Goal: Book appointment/travel/reservation

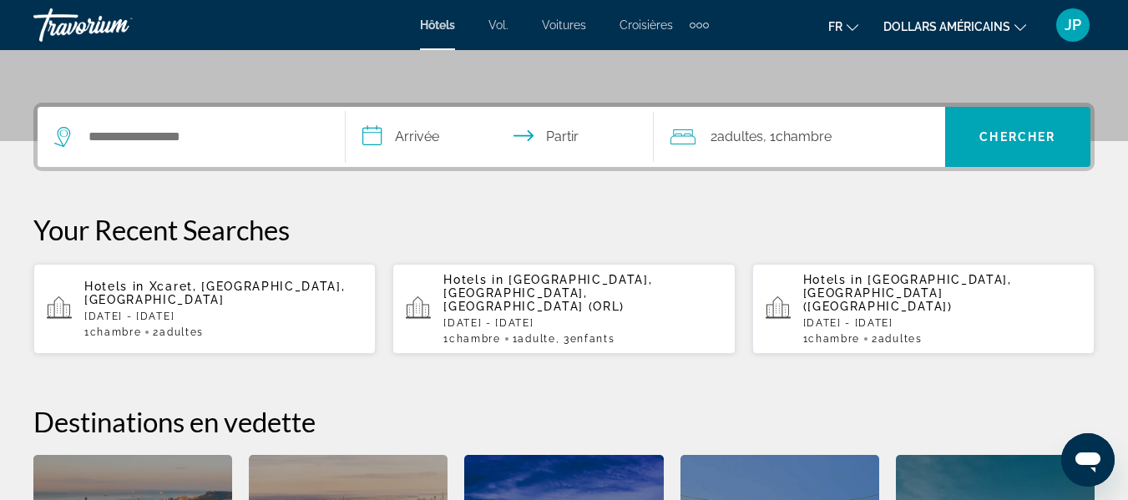
scroll to position [378, 0]
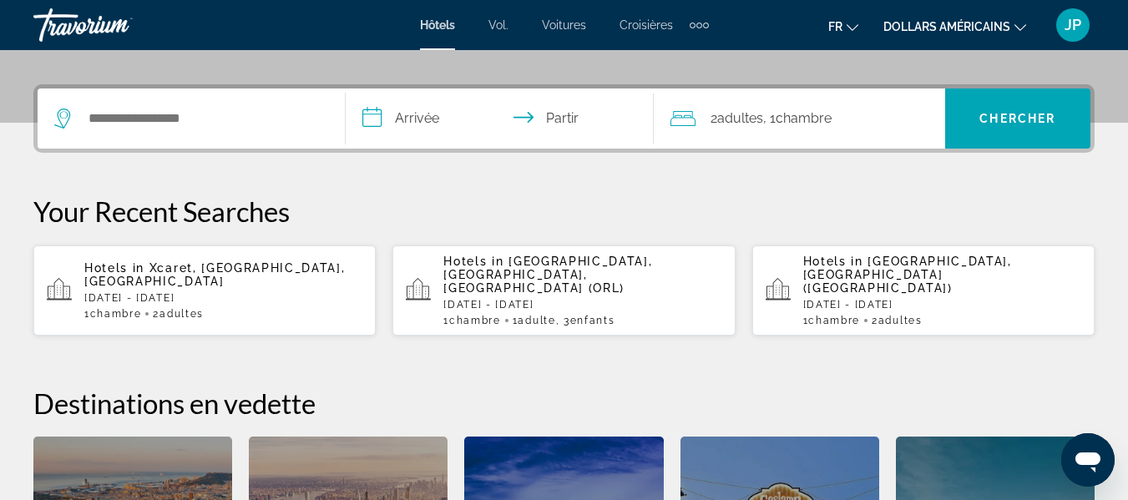
click at [232, 292] on p "[DATE] - [DATE]" at bounding box center [223, 298] width 278 height 12
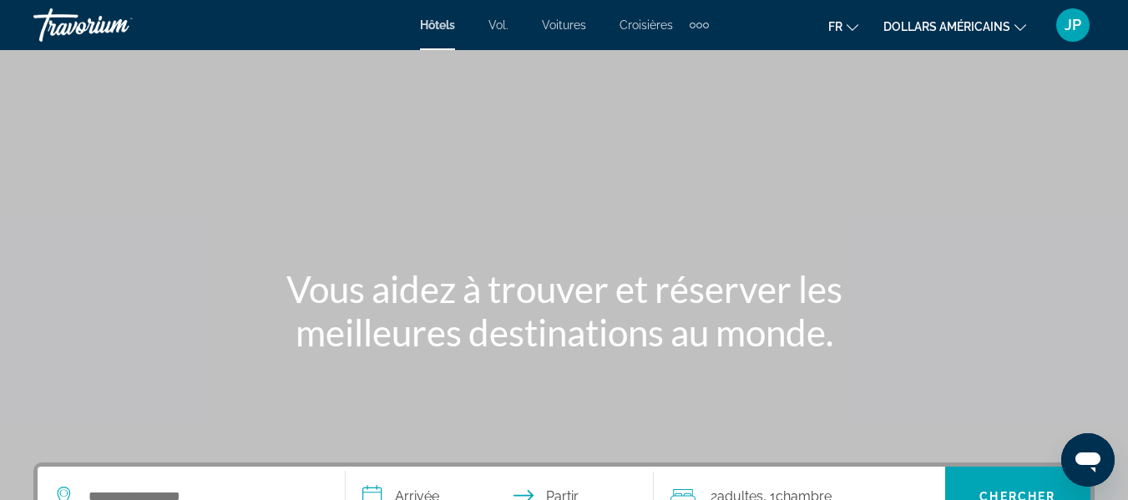
click at [984, 33] on button "dollars américains USD ($) MXN ([GEOGRAPHIC_DATA]$) CAD ($ CA) GBP (£) EUR (€) …" at bounding box center [954, 26] width 143 height 24
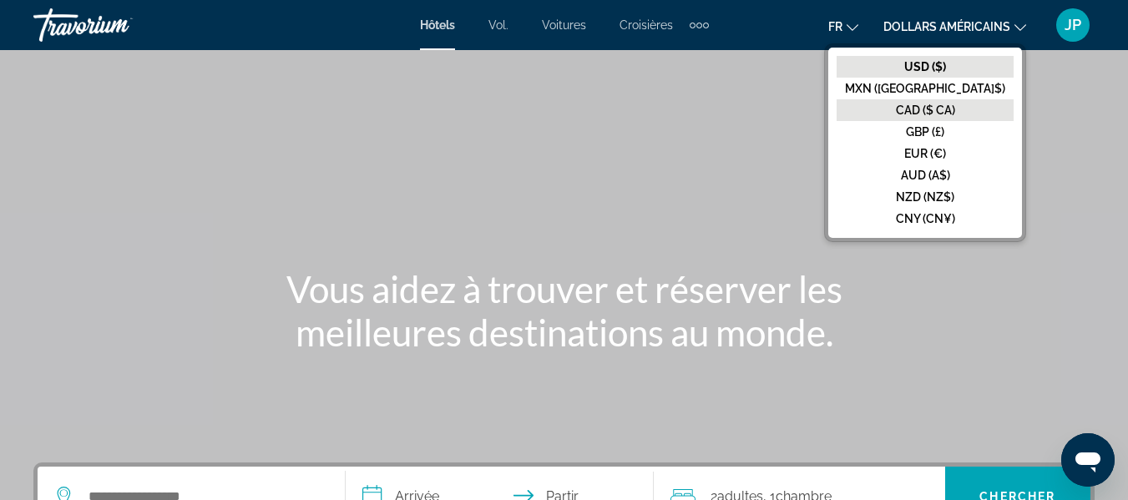
click at [955, 115] on font "CAD ($ CA)" at bounding box center [925, 110] width 59 height 13
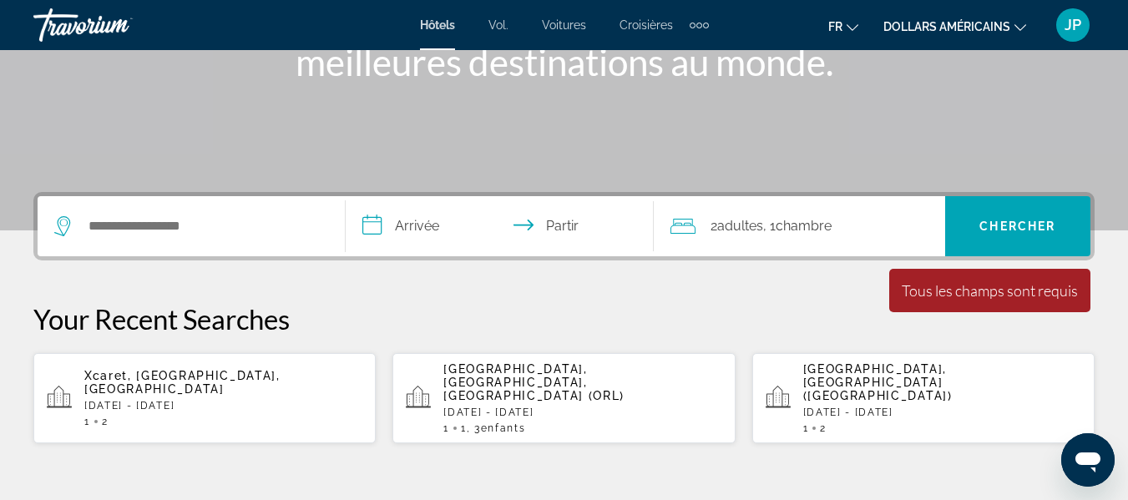
scroll to position [272, 0]
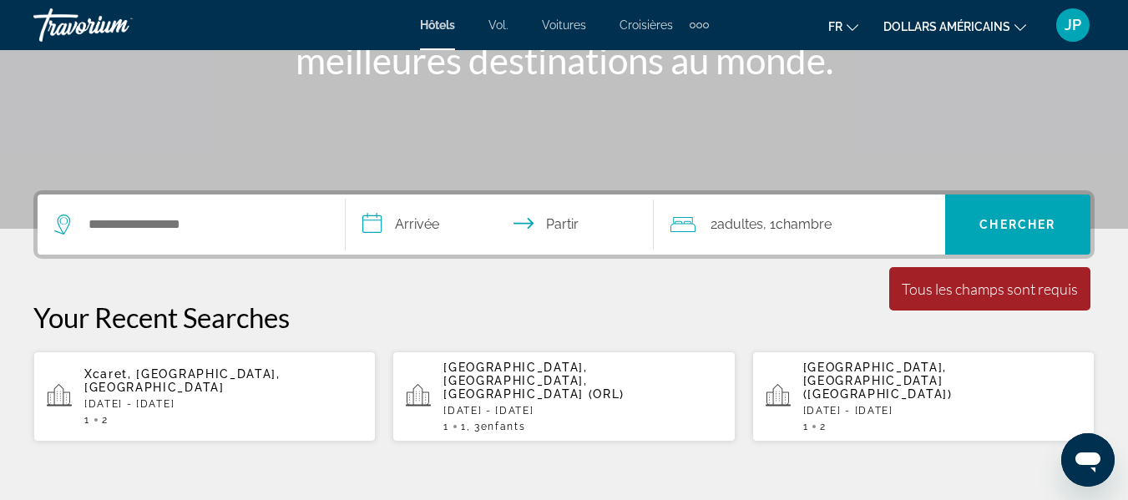
click at [600, 392] on div "[GEOGRAPHIC_DATA], [GEOGRAPHIC_DATA], [GEOGRAPHIC_DATA] (ORL) [DATE] - [DATE] 1…" at bounding box center [582, 397] width 278 height 72
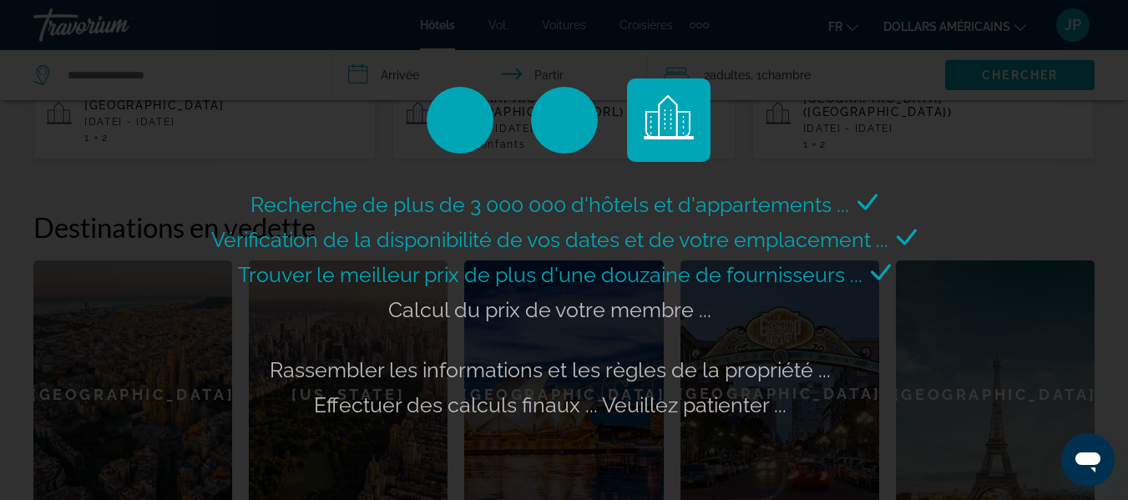
scroll to position [552, 0]
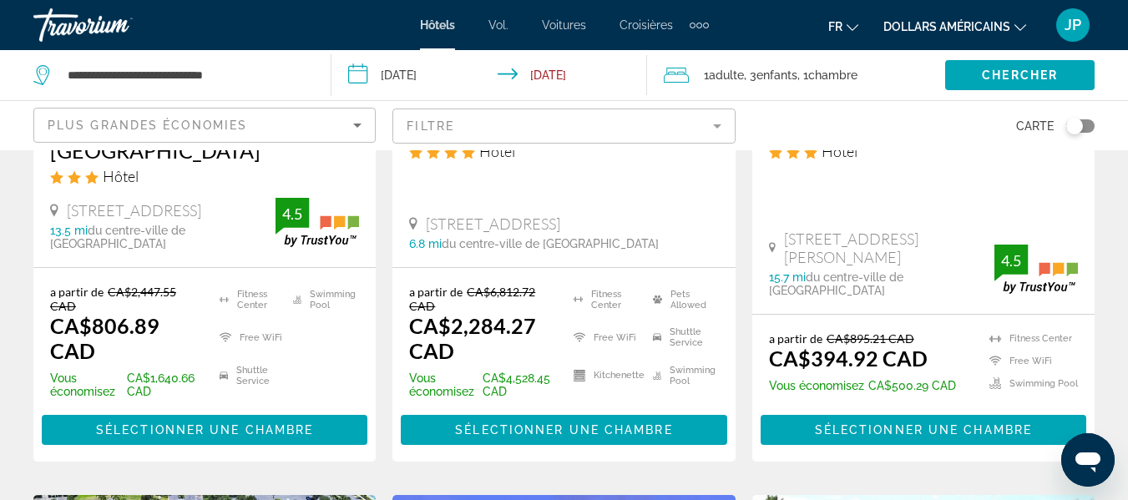
scroll to position [413, 0]
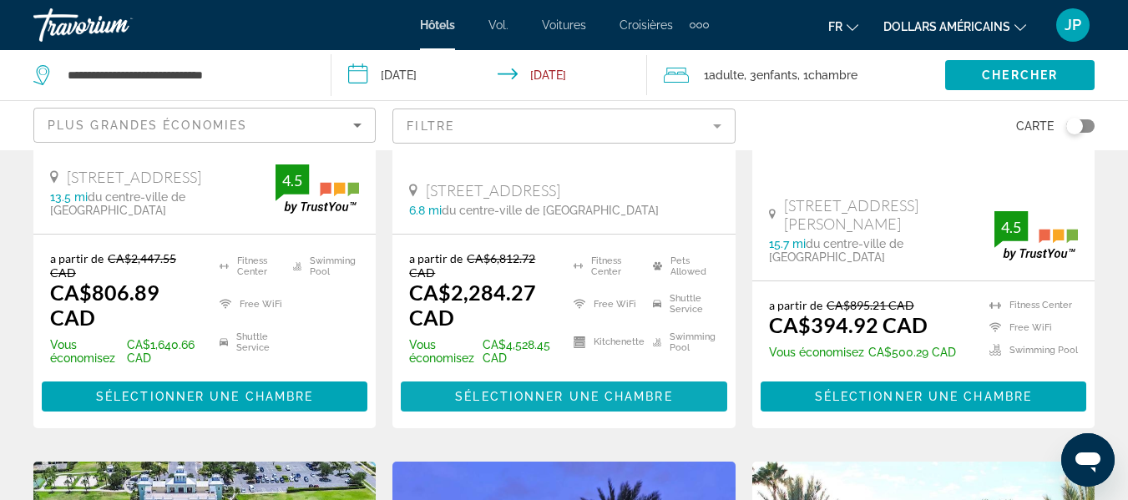
click at [571, 392] on span "Sélectionner une chambre" at bounding box center [563, 396] width 217 height 13
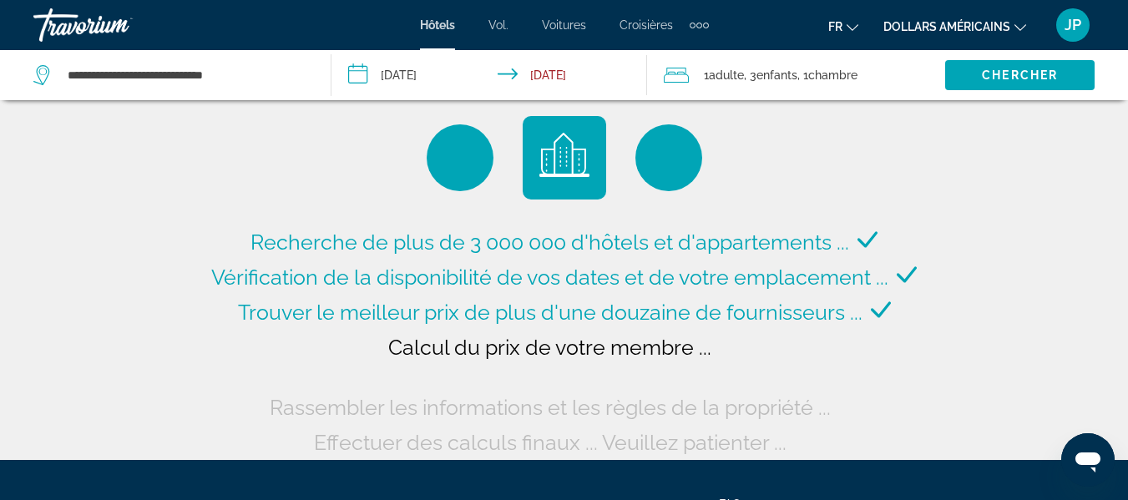
scroll to position [11, 0]
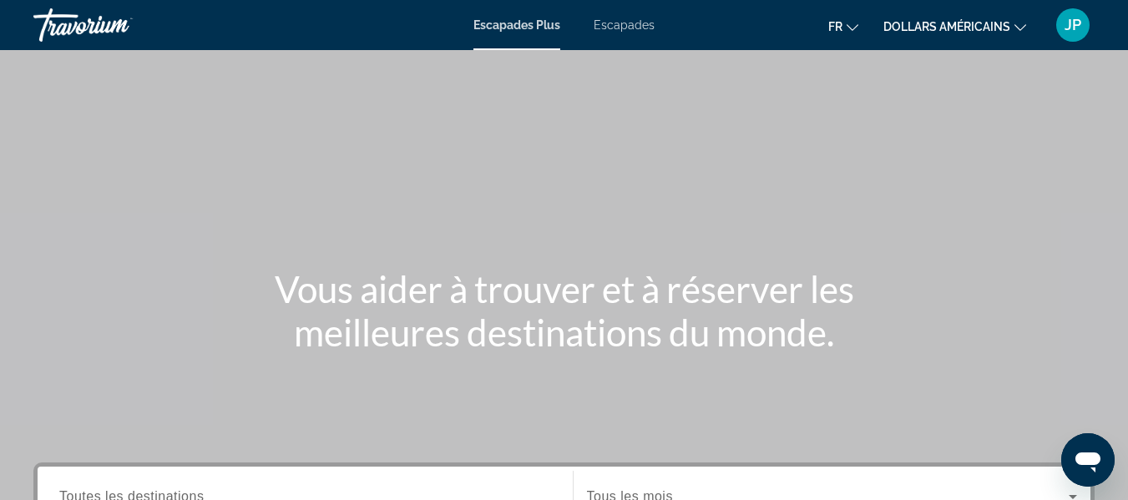
click at [1004, 24] on font "dollars américains" at bounding box center [946, 26] width 127 height 13
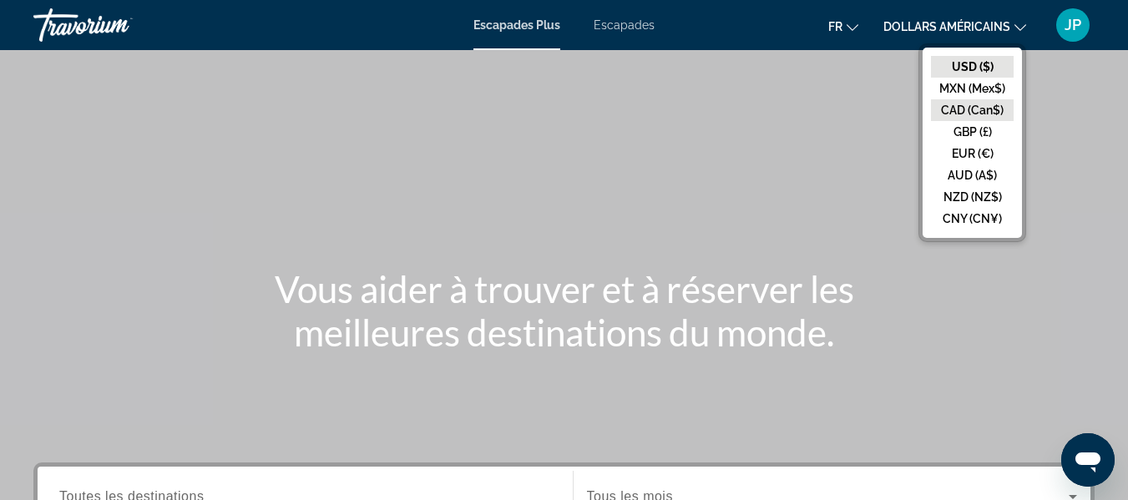
click at [988, 116] on button "CAD (Can$)" at bounding box center [972, 110] width 83 height 22
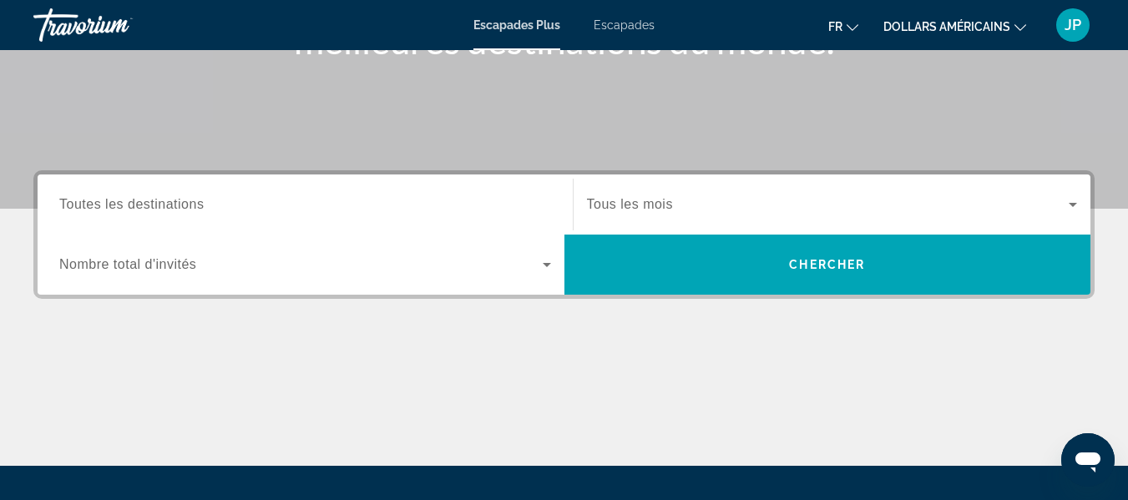
scroll to position [283, 0]
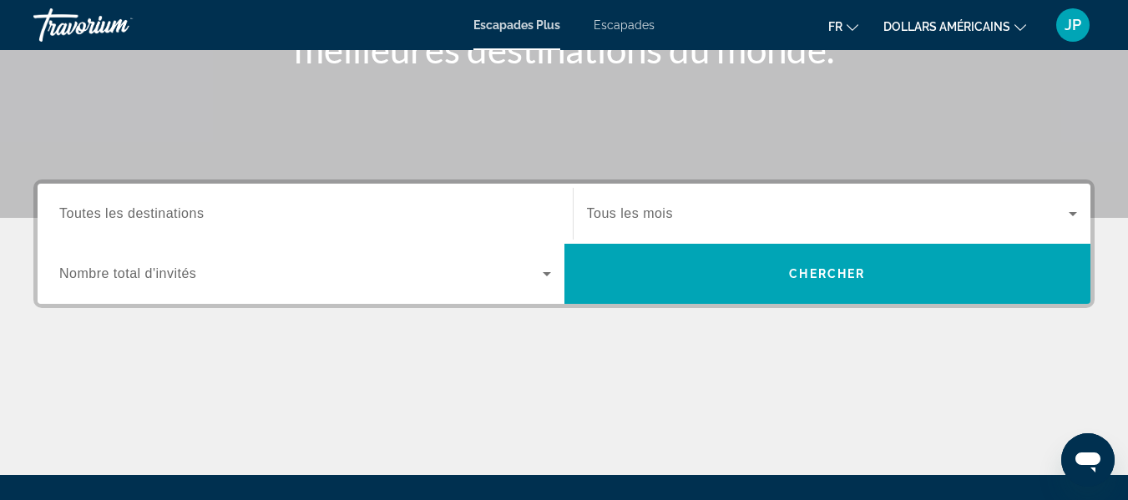
click at [305, 228] on div "Widget de recherche" at bounding box center [305, 214] width 492 height 48
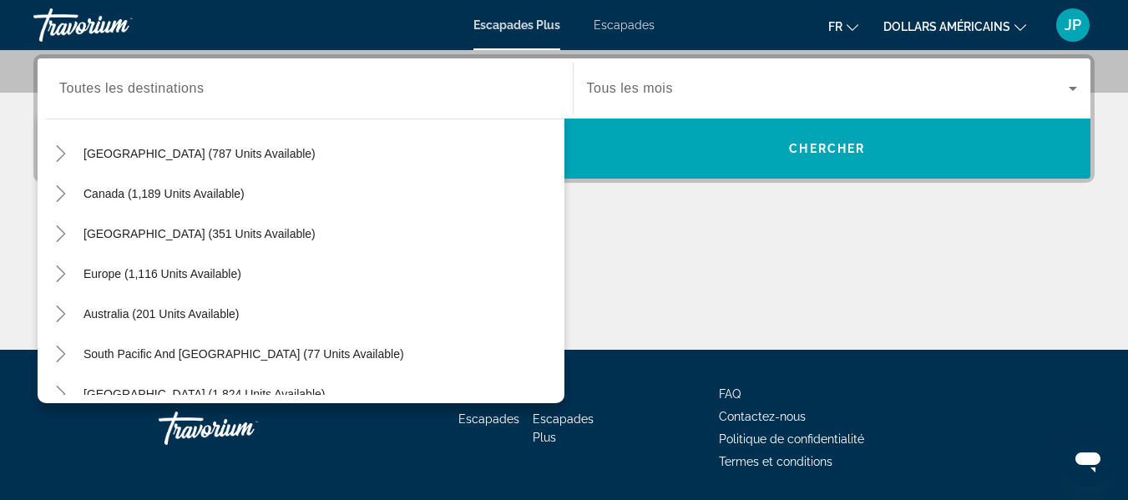
scroll to position [97, 0]
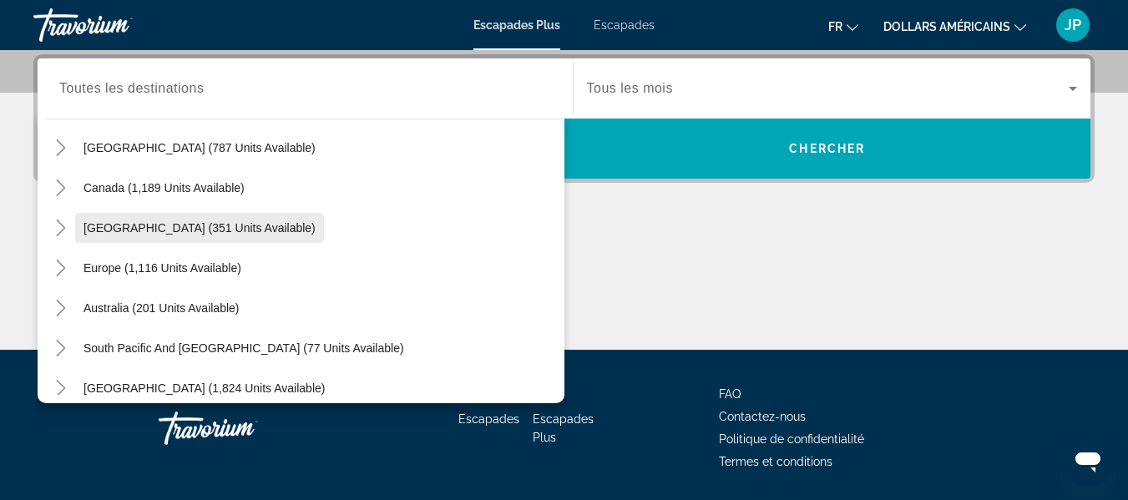
click at [164, 219] on span "Widget de recherche" at bounding box center [199, 228] width 249 height 40
type input "**********"
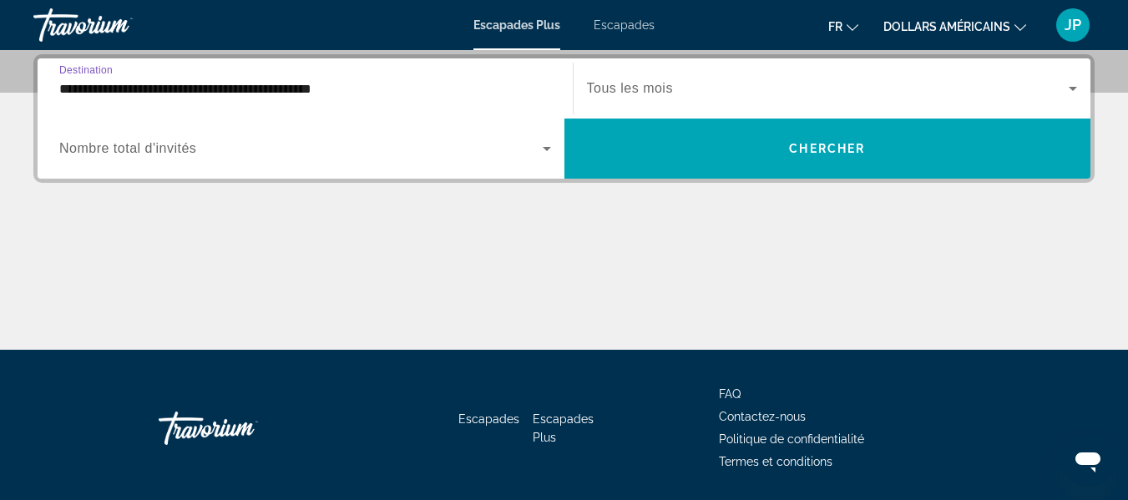
click at [539, 152] on icon "Widget de recherche" at bounding box center [547, 149] width 20 height 20
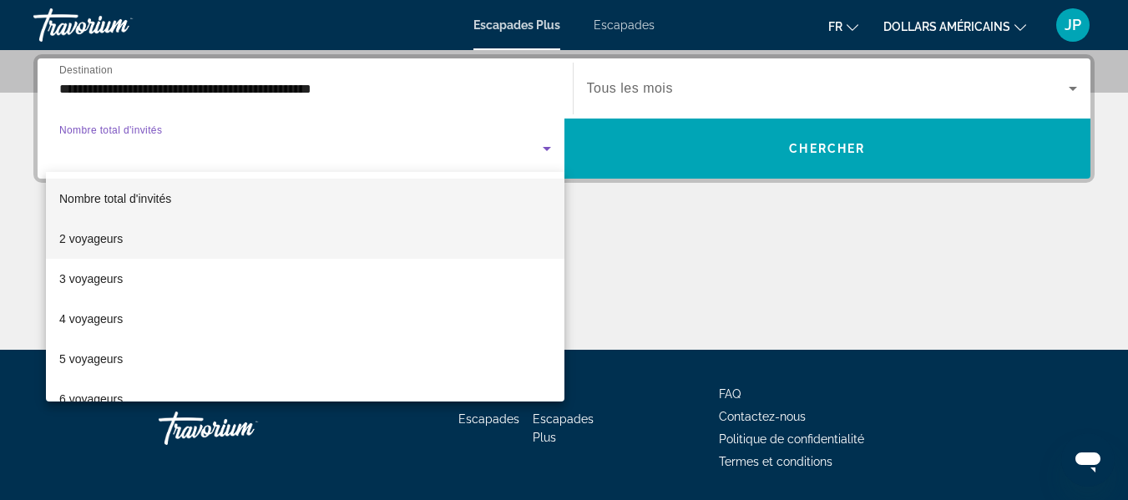
click at [104, 245] on span "2 voyageurs" at bounding box center [90, 239] width 63 height 20
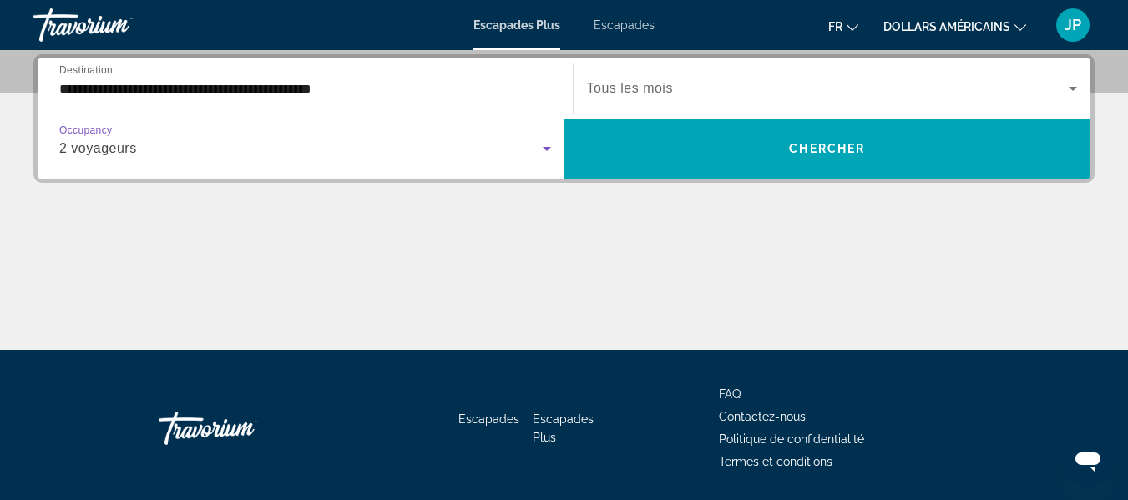
click at [1075, 72] on div "Widget de recherche" at bounding box center [832, 88] width 491 height 47
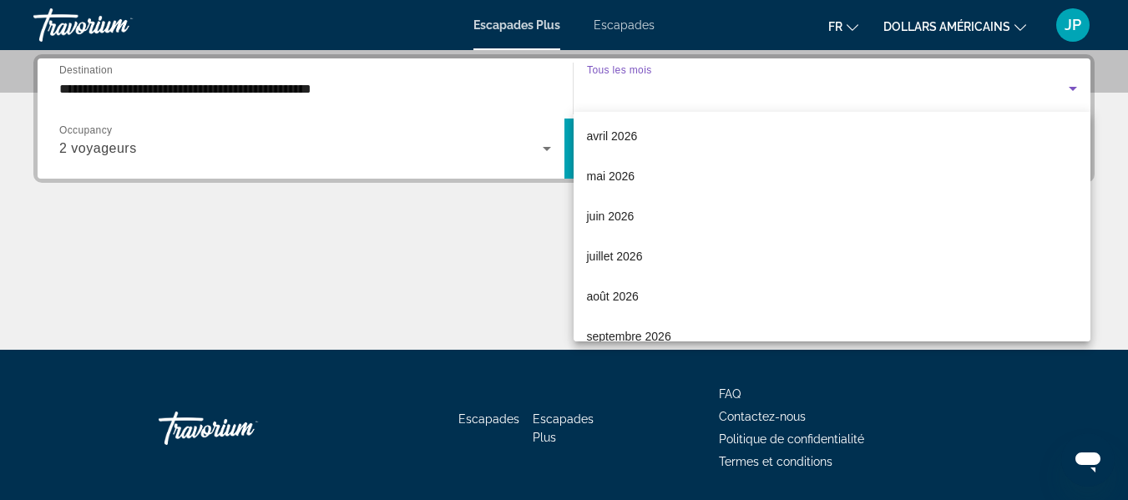
scroll to position [345, 0]
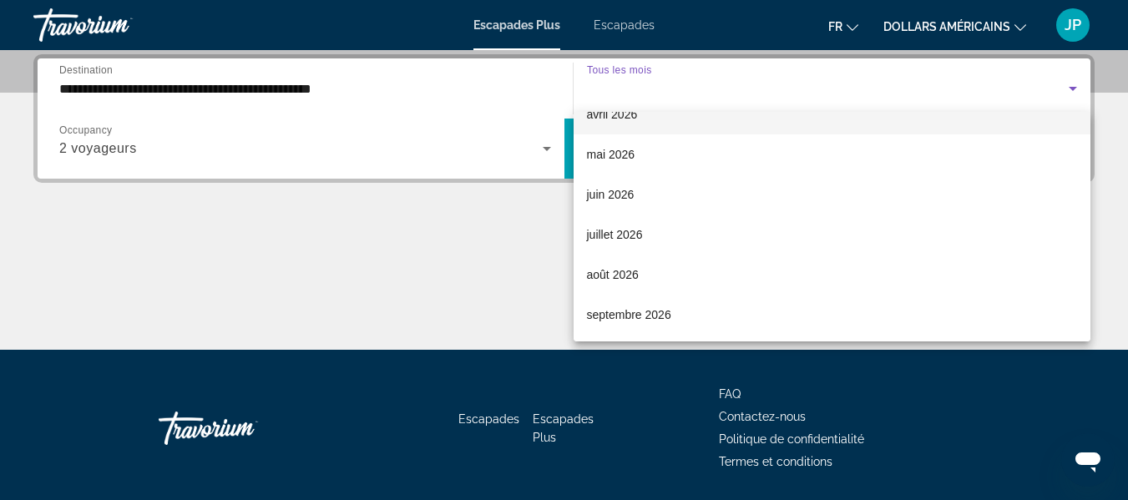
click at [663, 115] on mat-option "avril 2026" at bounding box center [833, 114] width 518 height 40
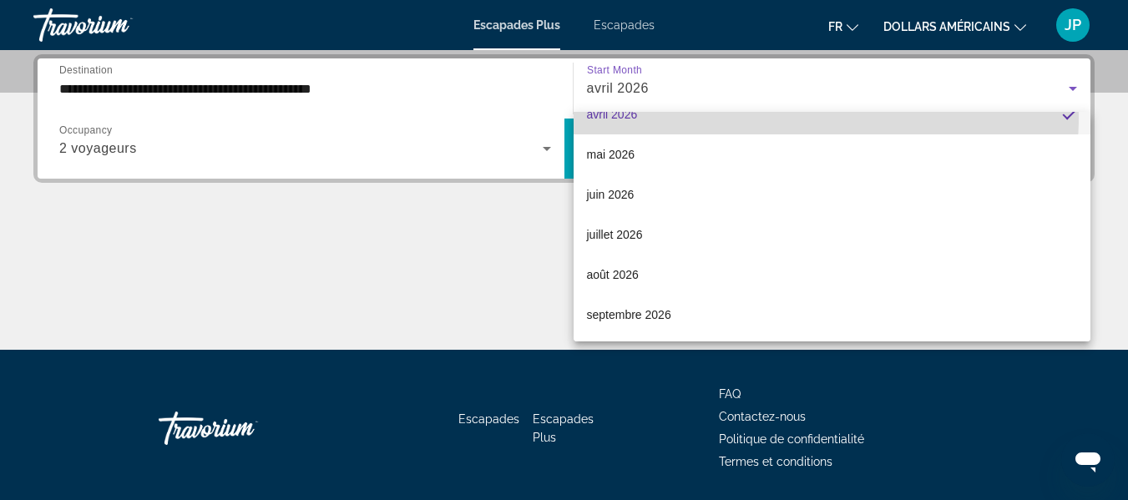
scroll to position [0, 0]
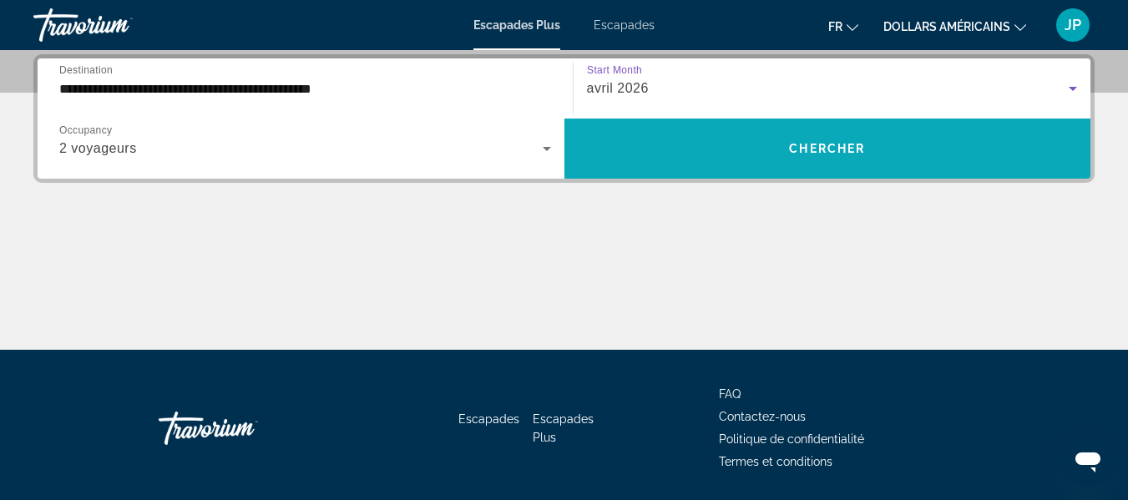
click at [693, 170] on span "Widget de recherche" at bounding box center [827, 149] width 527 height 60
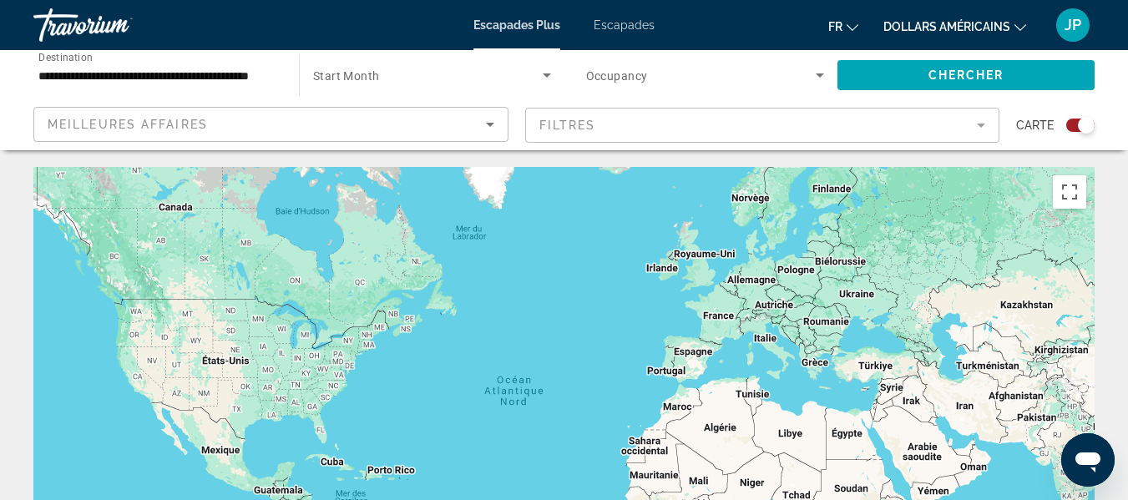
click at [490, 135] on div "Meilleures affaires" at bounding box center [271, 131] width 447 height 47
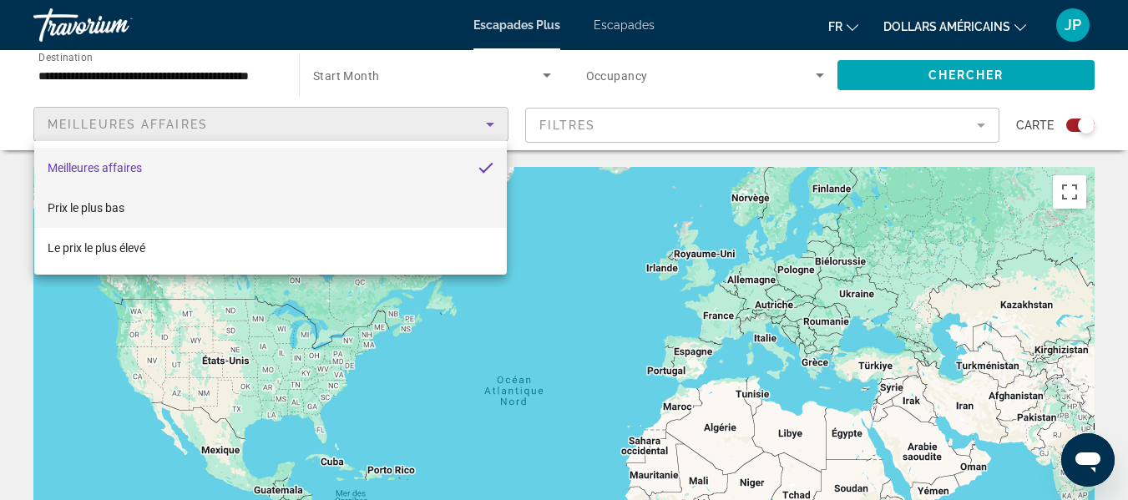
click at [71, 204] on font "Prix ​​le plus bas" at bounding box center [86, 207] width 77 height 13
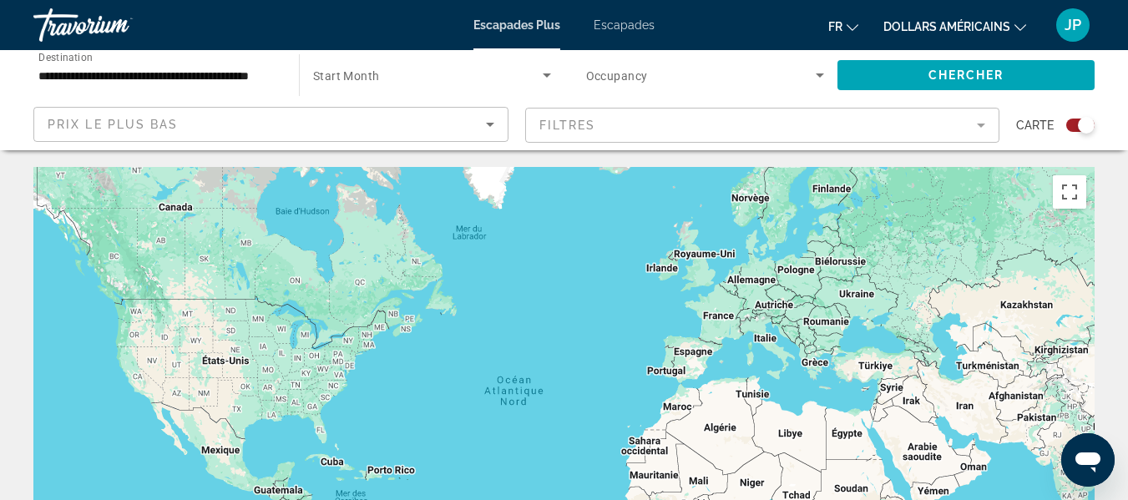
click at [661, 135] on mat-form-field "Filtres" at bounding box center [762, 125] width 475 height 35
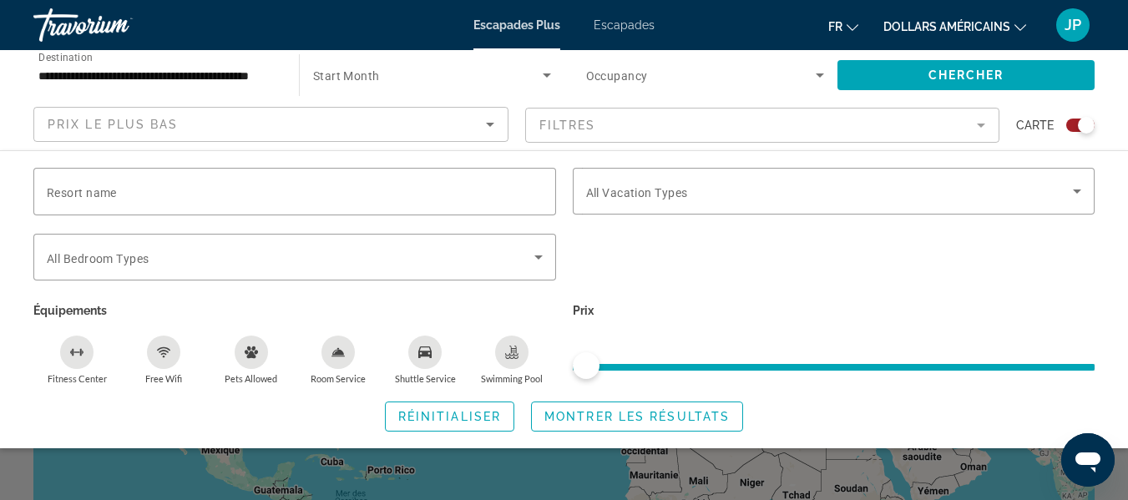
click at [498, 69] on span "Search widget" at bounding box center [428, 75] width 230 height 20
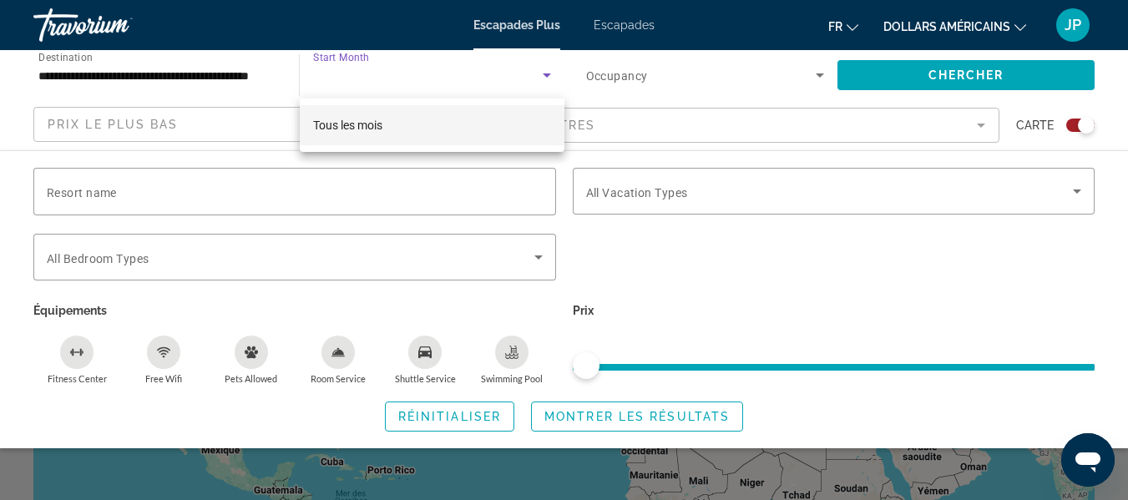
click at [498, 69] on div at bounding box center [564, 250] width 1128 height 500
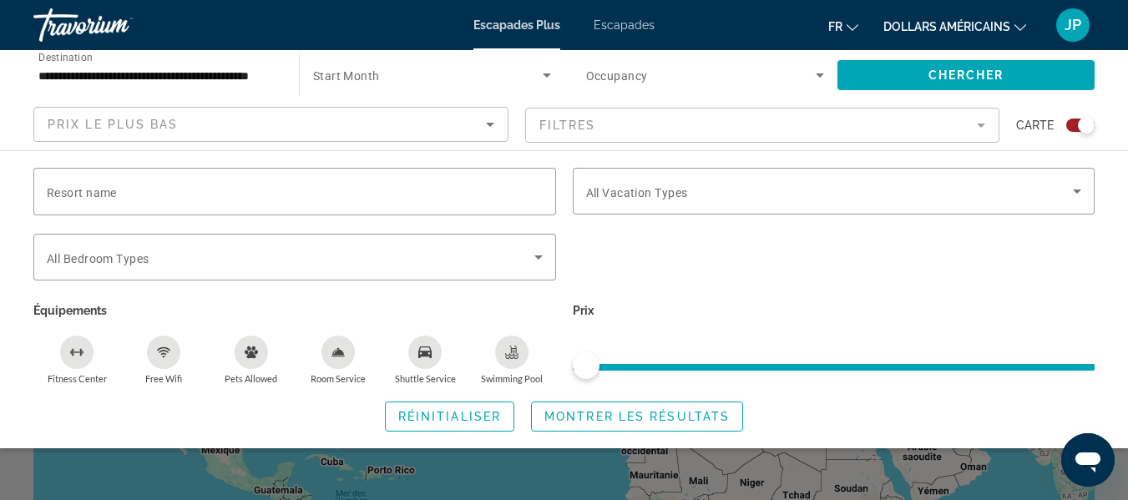
click at [696, 81] on span "Search widget" at bounding box center [701, 75] width 230 height 20
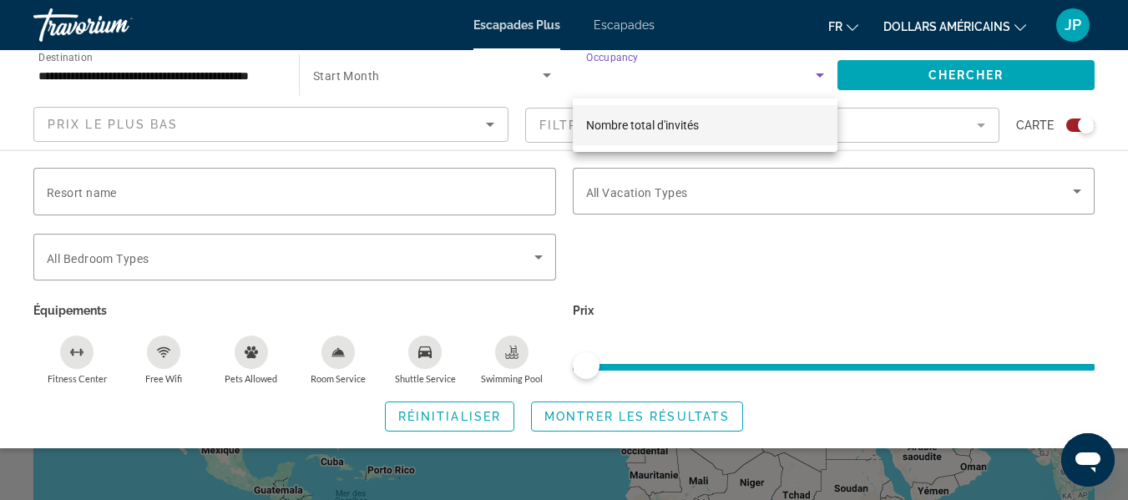
click at [696, 81] on div at bounding box center [564, 250] width 1128 height 500
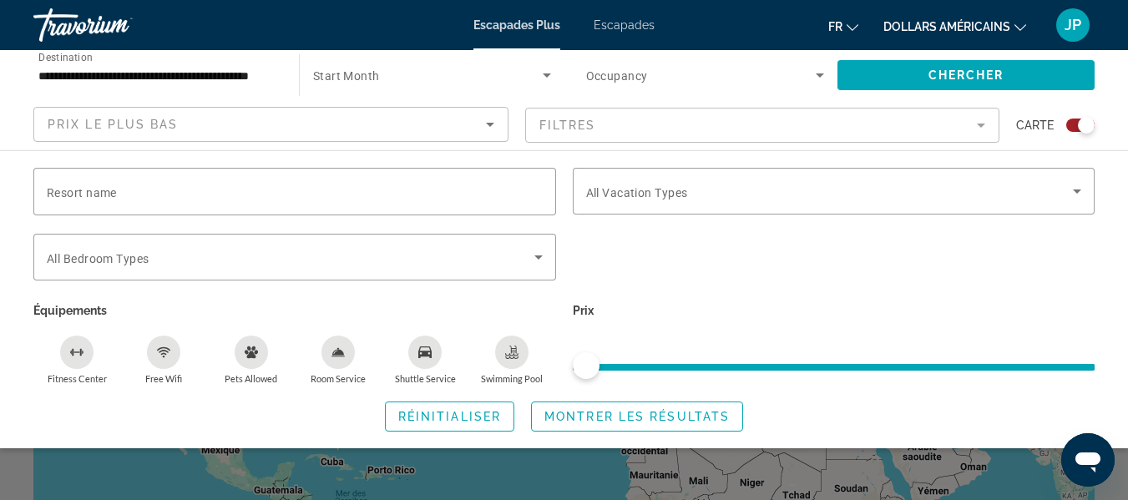
click at [701, 117] on mat-form-field "Filtres" at bounding box center [762, 125] width 475 height 35
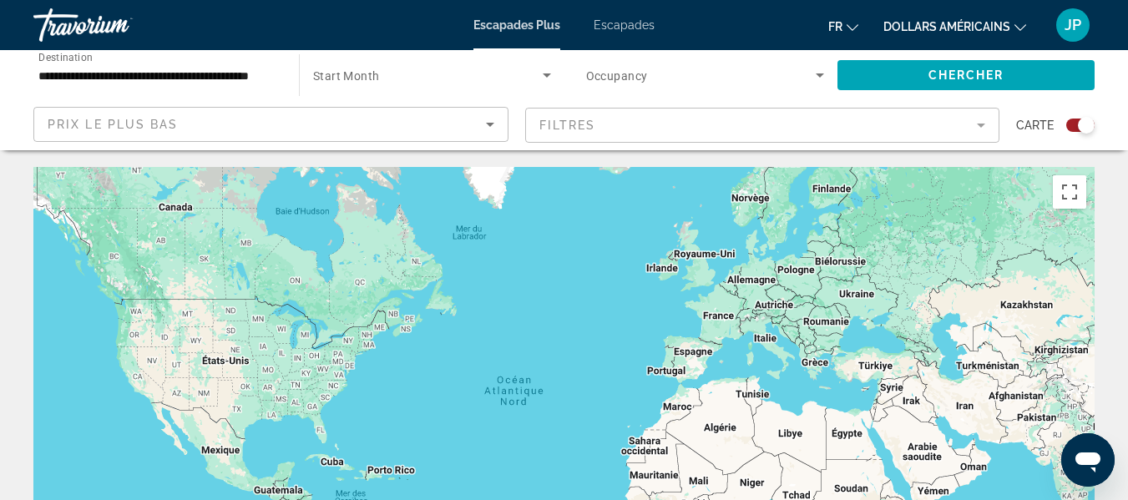
click at [701, 117] on mat-form-field "Filtres" at bounding box center [762, 125] width 475 height 35
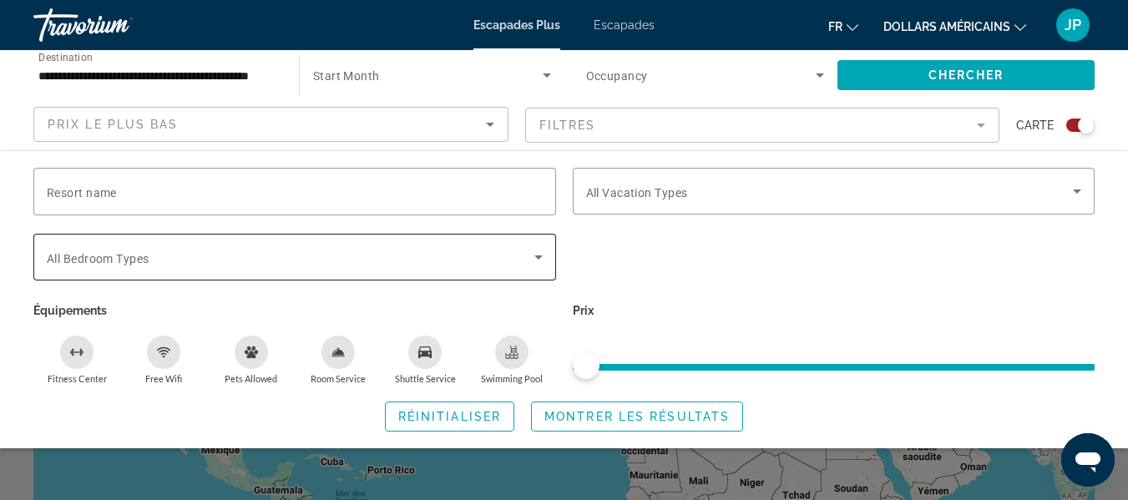
click at [263, 252] on span "Search widget" at bounding box center [291, 257] width 488 height 20
click at [926, 82] on span "Search widget" at bounding box center [965, 75] width 257 height 40
click at [494, 488] on div "Search widget" at bounding box center [564, 375] width 1128 height 250
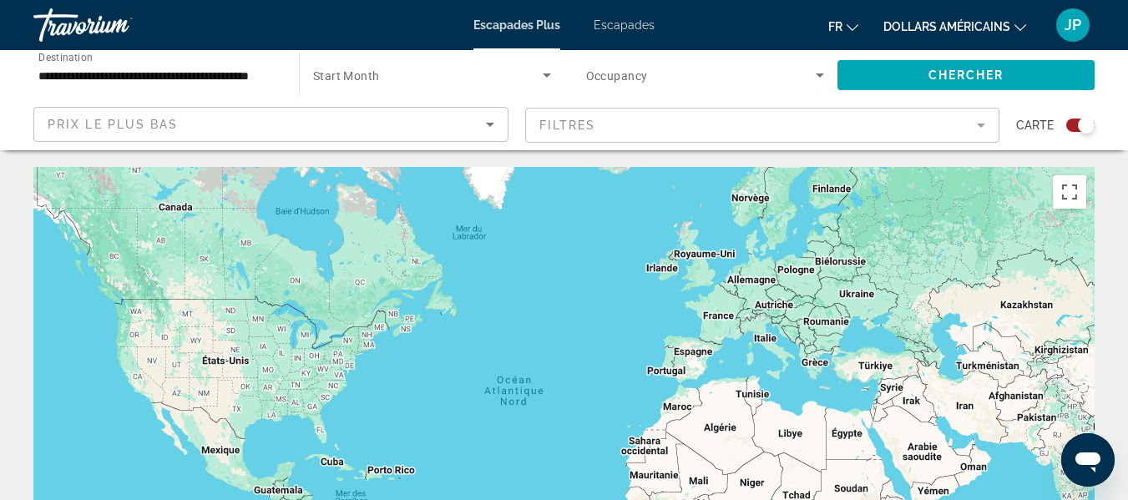
click at [253, 70] on input "**********" at bounding box center [157, 76] width 239 height 20
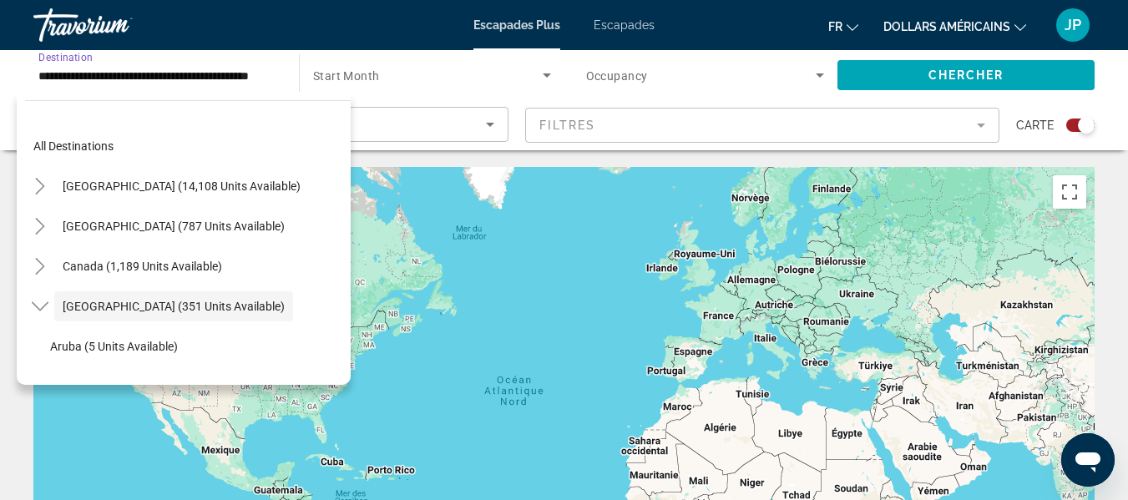
scroll to position [59, 0]
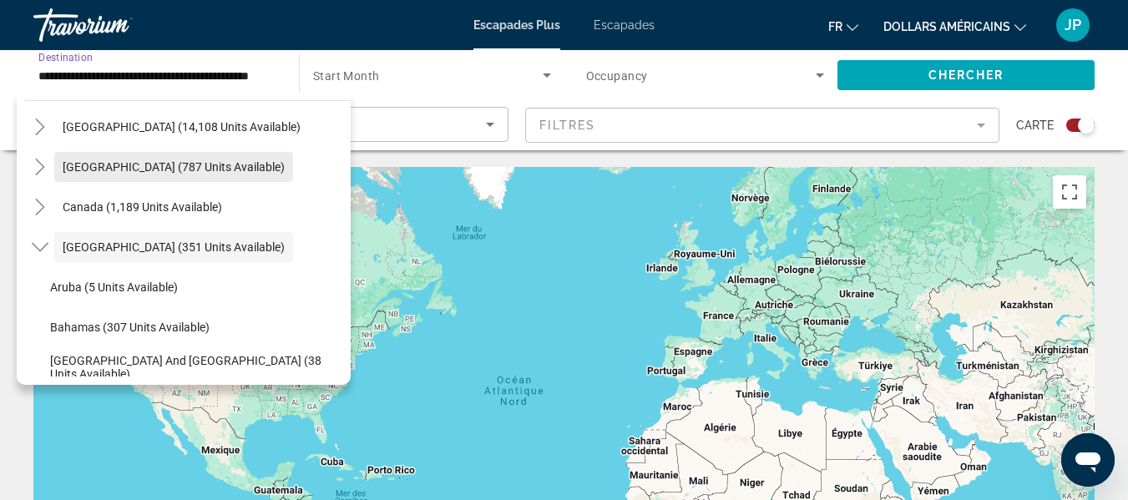
click at [138, 172] on span "Mexico (787 units available)" at bounding box center [174, 166] width 222 height 13
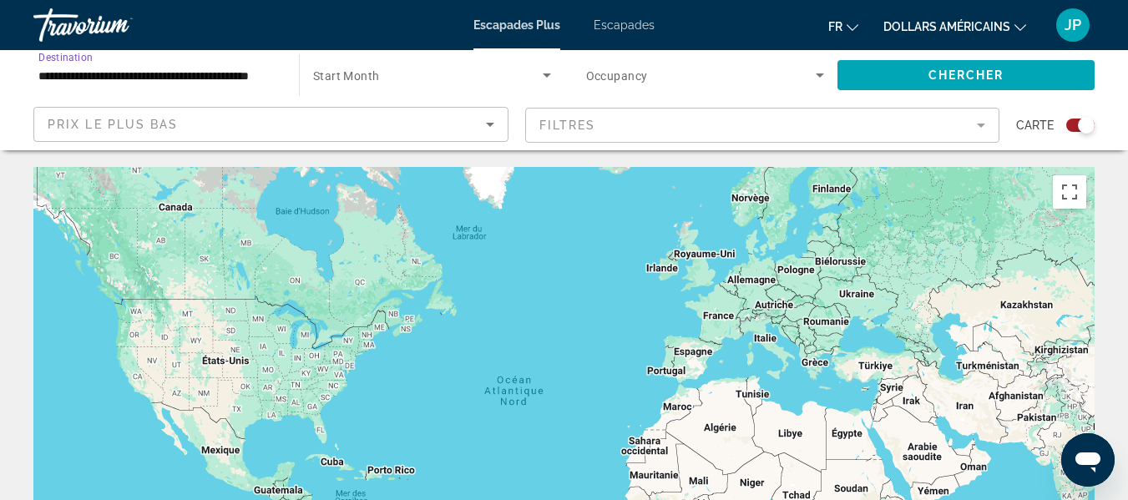
type input "**********"
click at [493, 65] on span "Search widget" at bounding box center [428, 75] width 230 height 20
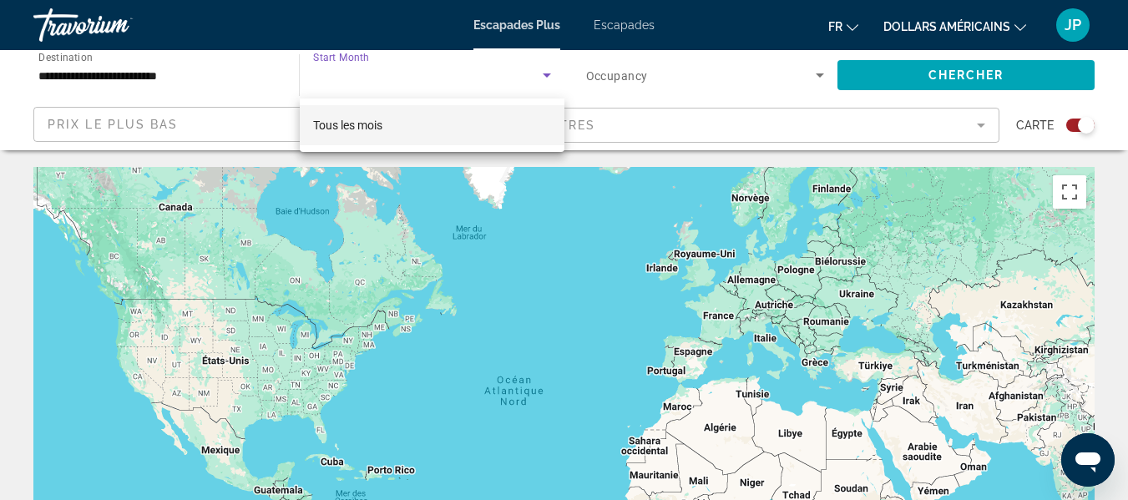
click at [548, 78] on div at bounding box center [564, 250] width 1128 height 500
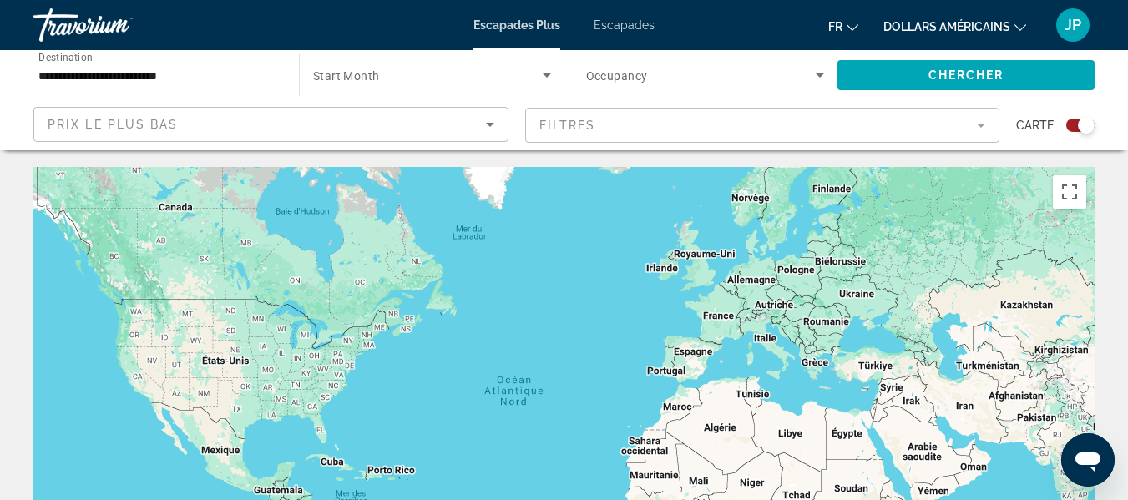
click at [538, 77] on icon "Search widget" at bounding box center [547, 75] width 20 height 20
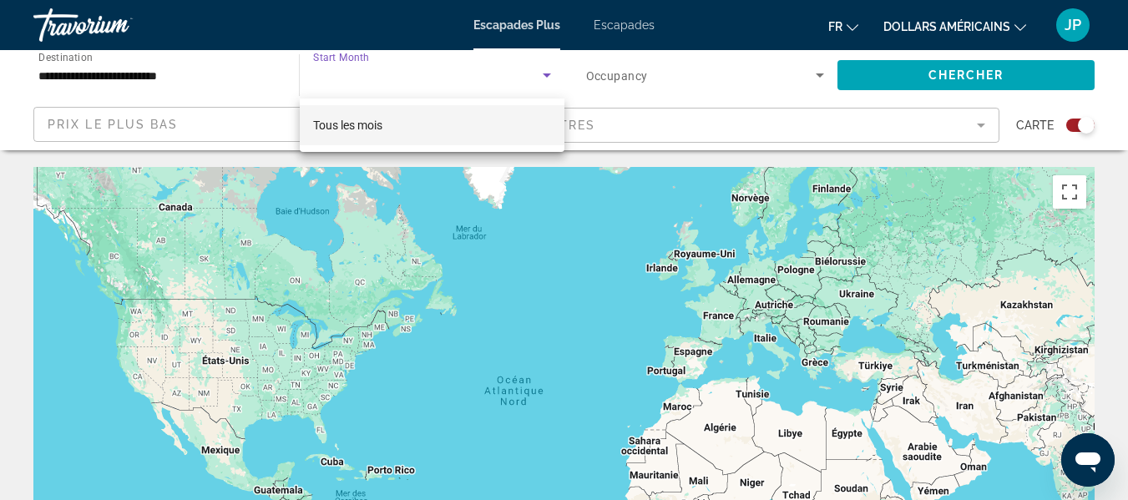
click at [538, 77] on div at bounding box center [564, 250] width 1128 height 500
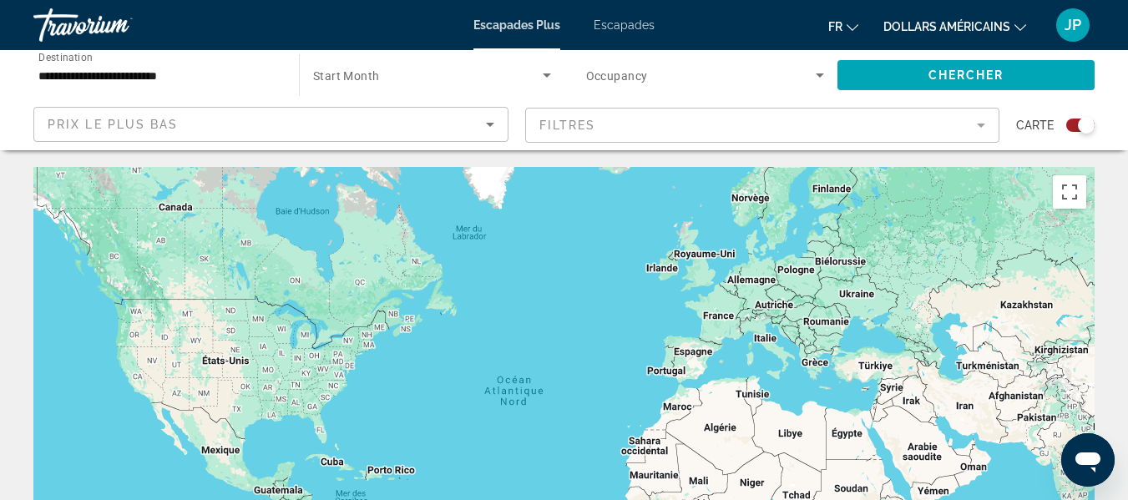
click at [660, 75] on span "Search widget" at bounding box center [701, 75] width 230 height 20
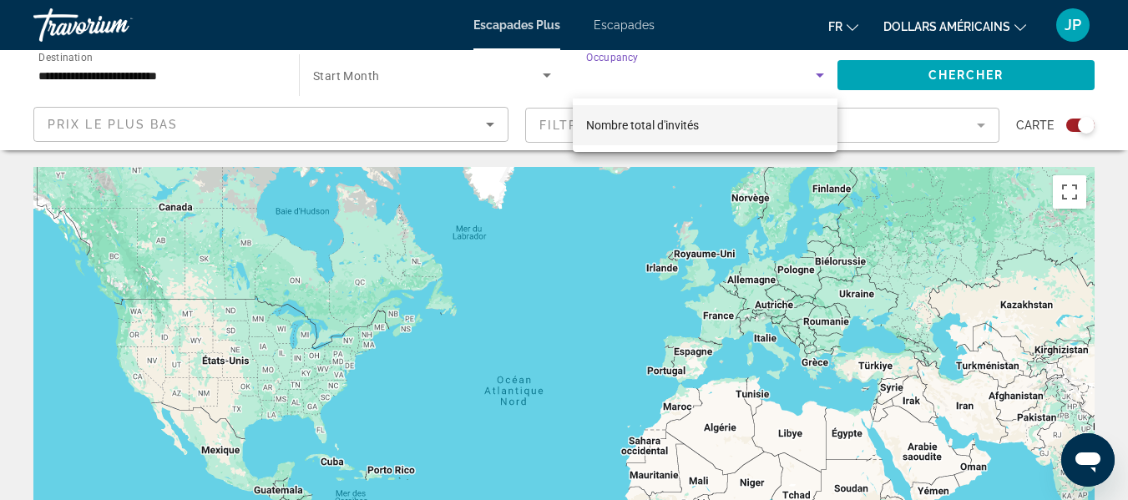
click at [660, 75] on div at bounding box center [564, 250] width 1128 height 500
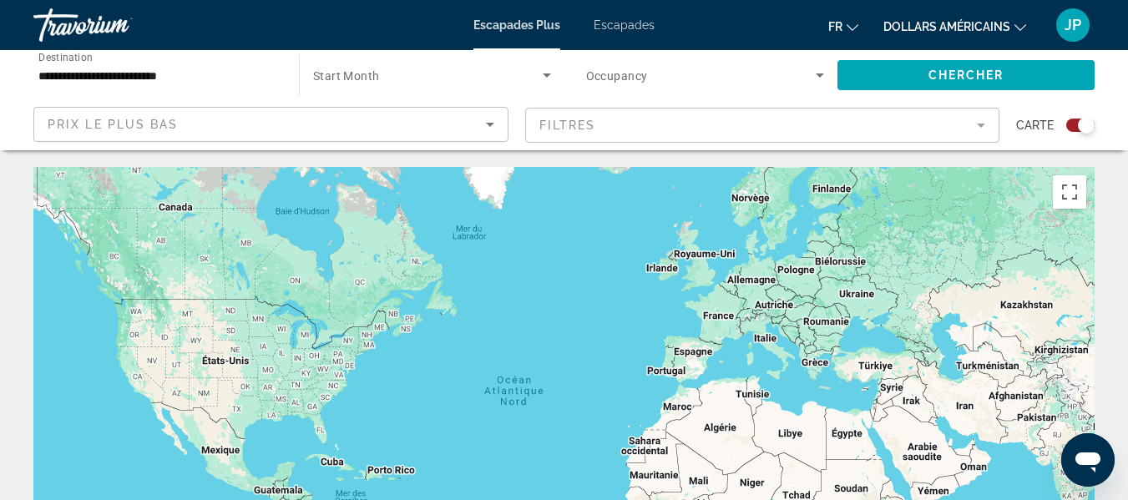
click at [624, 19] on font "Escapades" at bounding box center [624, 24] width 61 height 13
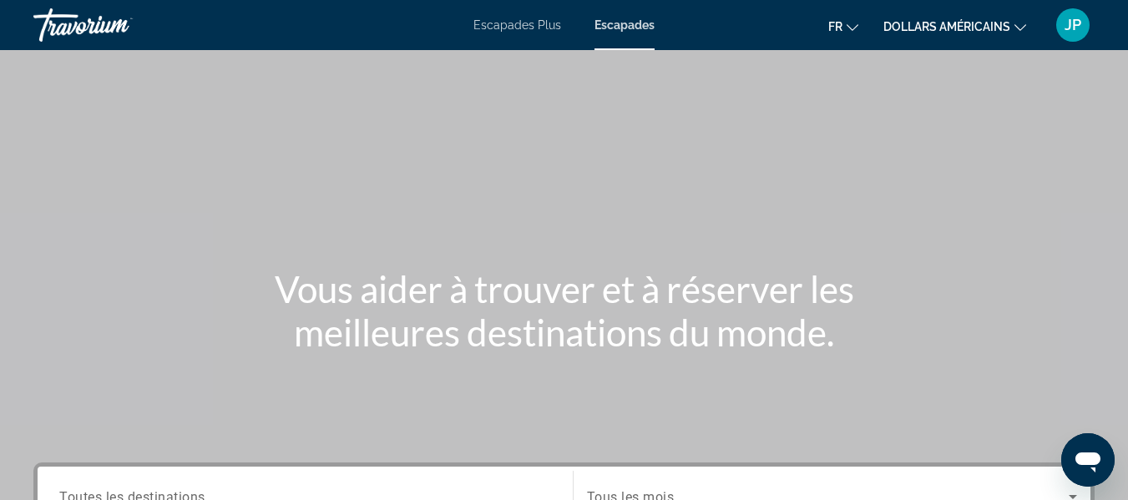
click at [994, 28] on font "dollars américains" at bounding box center [946, 26] width 127 height 13
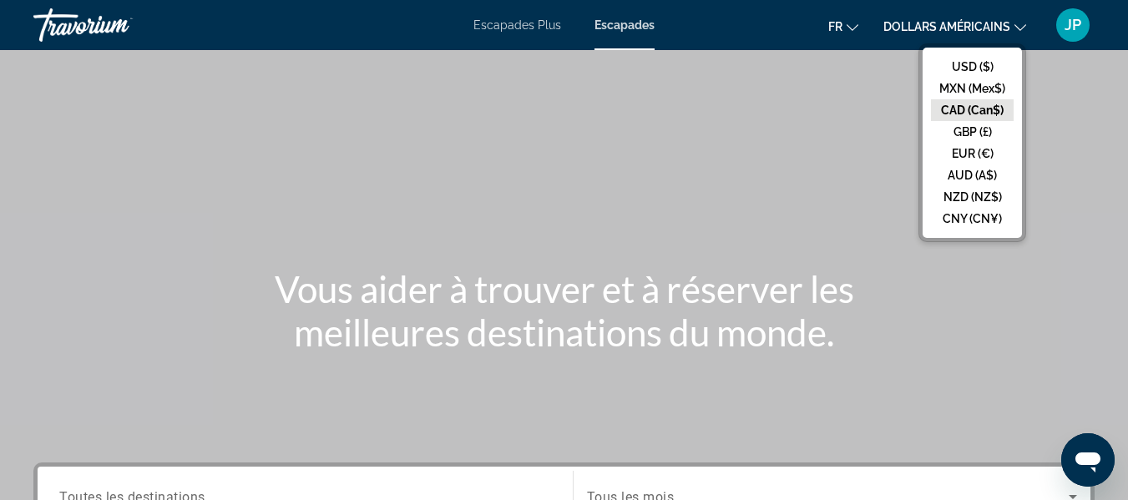
click at [974, 115] on button "CAD (Can$)" at bounding box center [972, 110] width 83 height 22
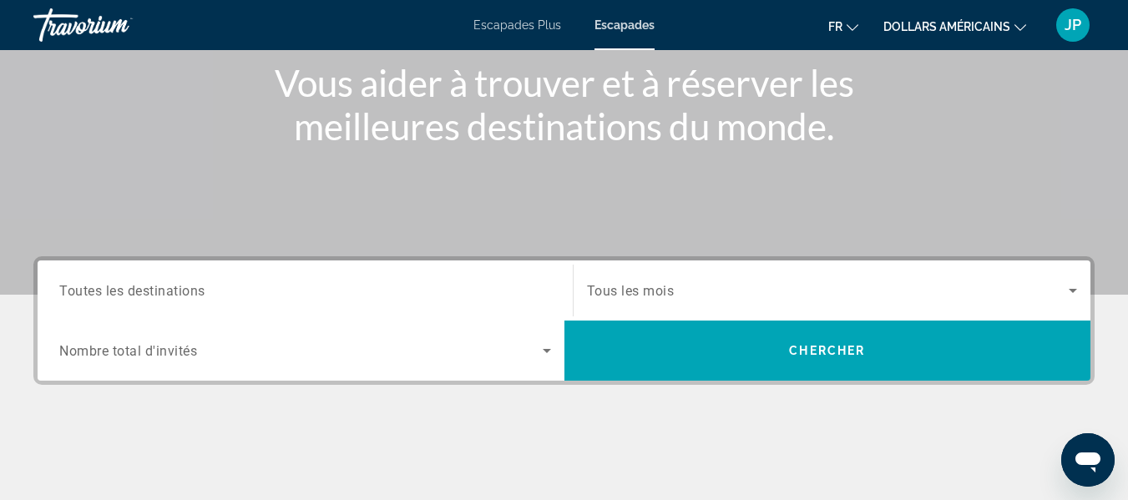
scroll to position [215, 0]
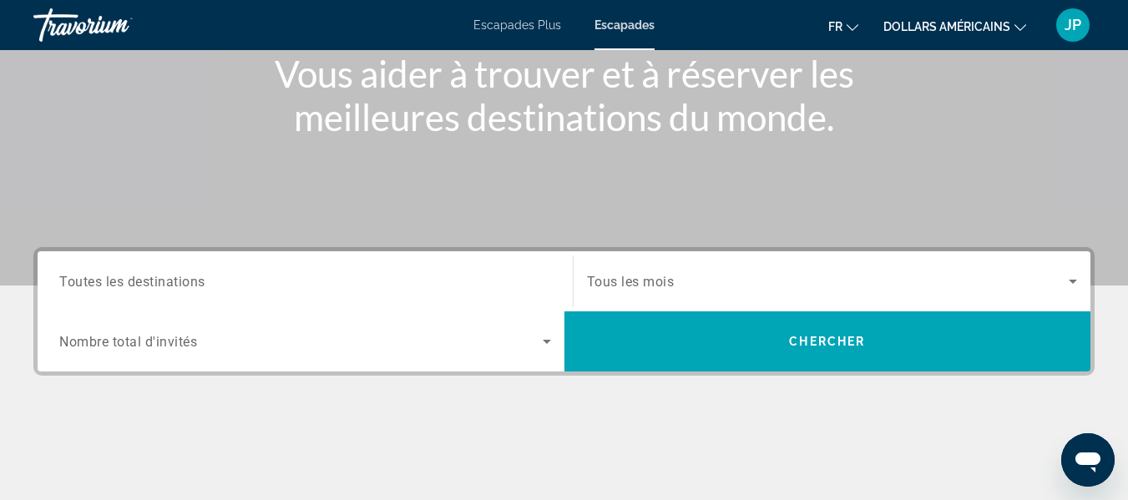
click at [362, 272] on input "Destination Toutes les destinations" at bounding box center [305, 282] width 492 height 20
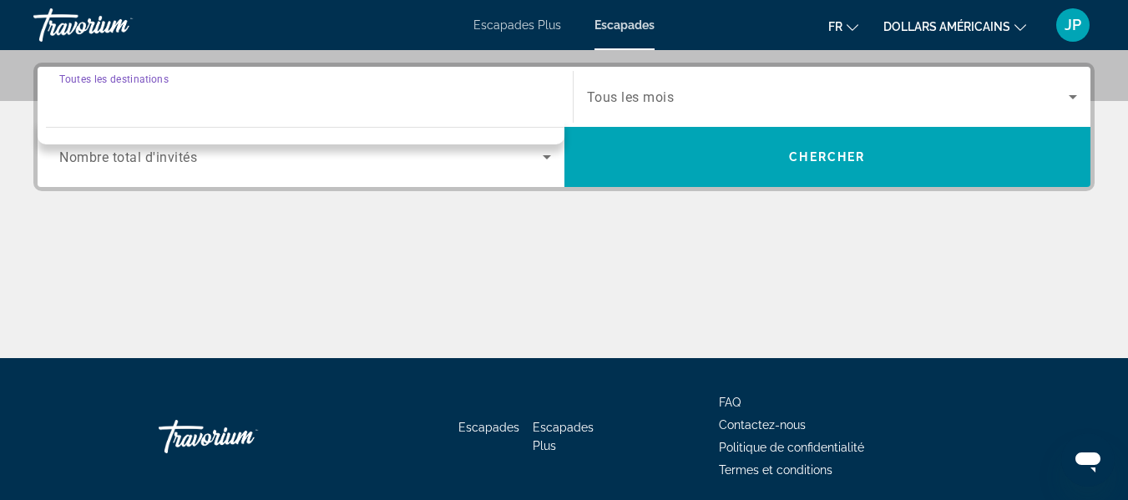
scroll to position [408, 0]
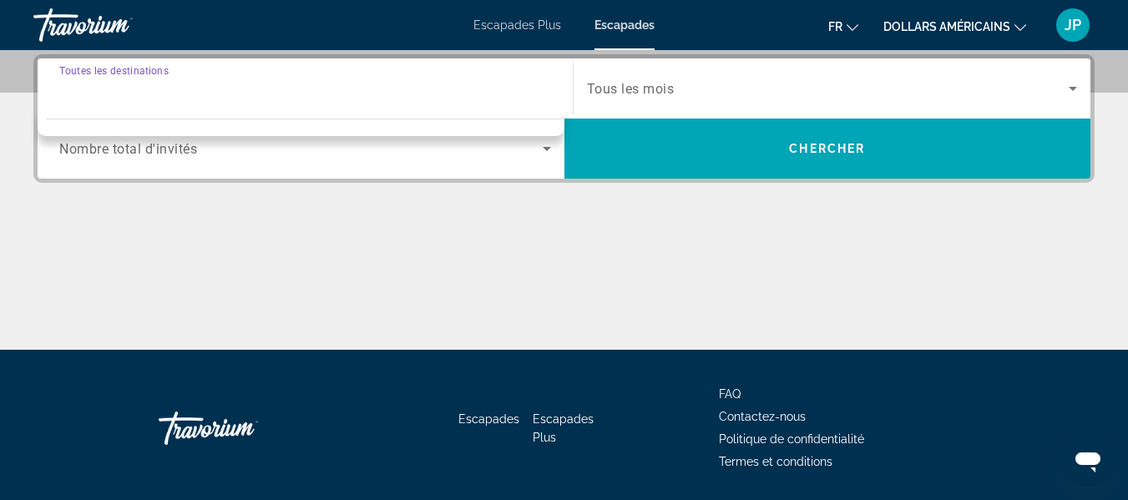
click at [374, 79] on input "Destination Toutes les destinations" at bounding box center [305, 89] width 492 height 20
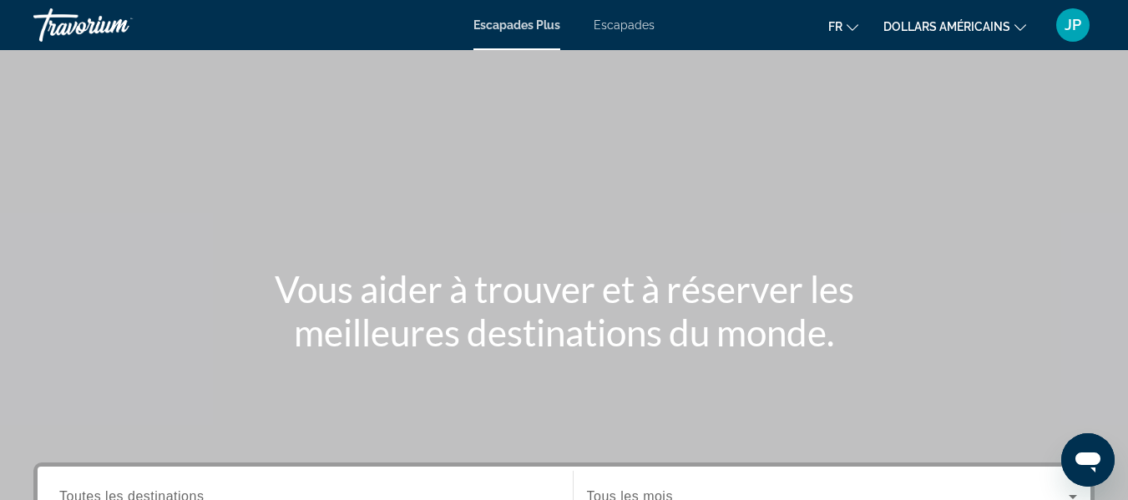
click at [998, 30] on font "dollars américains" at bounding box center [946, 26] width 127 height 13
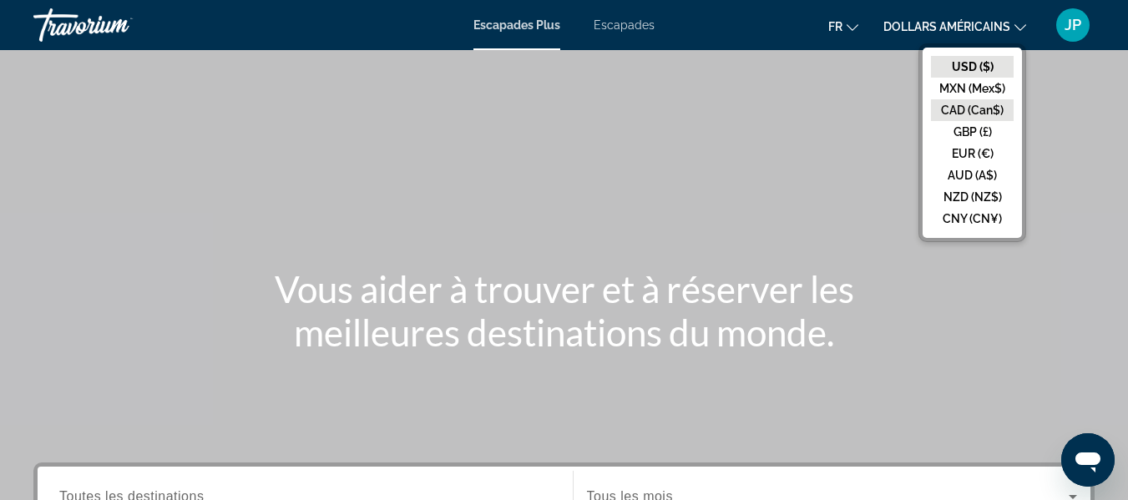
click at [1001, 106] on button "CAD (Can$)" at bounding box center [972, 110] width 83 height 22
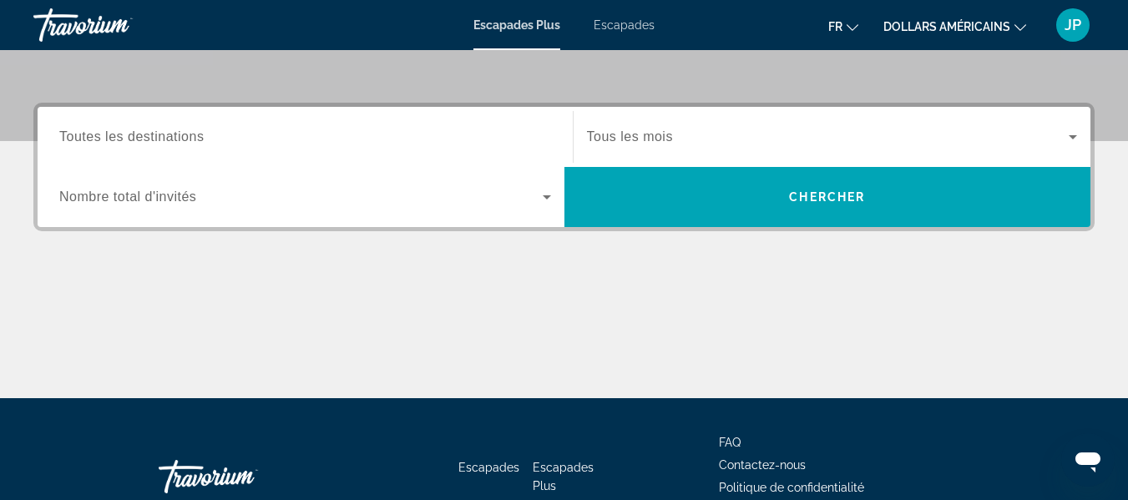
scroll to position [365, 0]
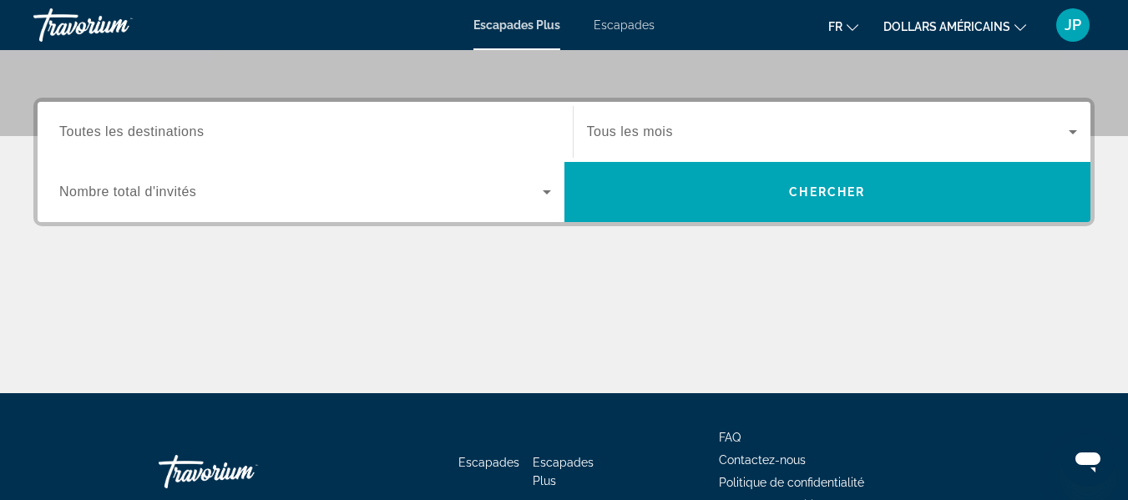
click at [311, 120] on div "Widget de recherche" at bounding box center [305, 133] width 492 height 48
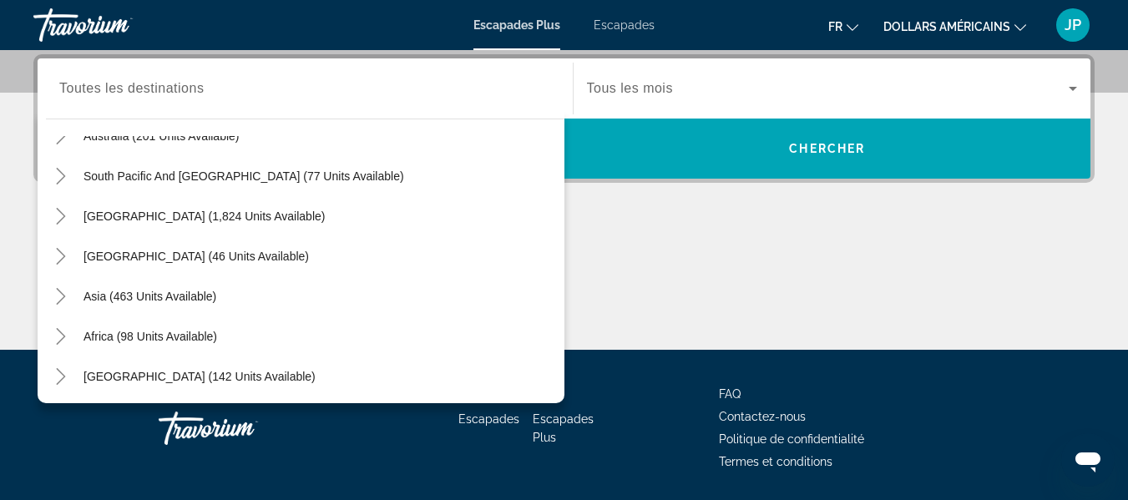
scroll to position [271, 0]
click at [110, 332] on span "Africa (98 units available)" at bounding box center [150, 334] width 134 height 13
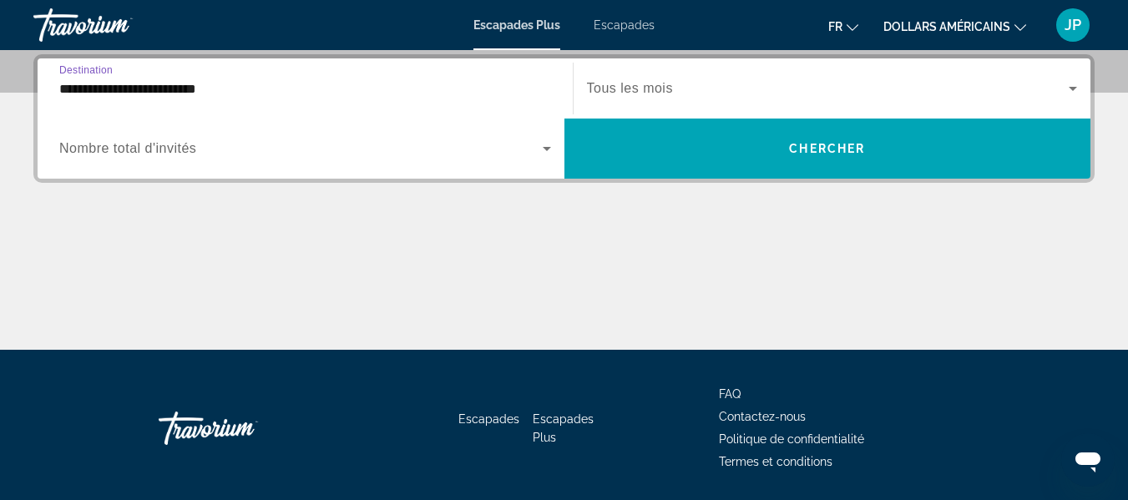
click at [456, 87] on input "**********" at bounding box center [305, 89] width 492 height 20
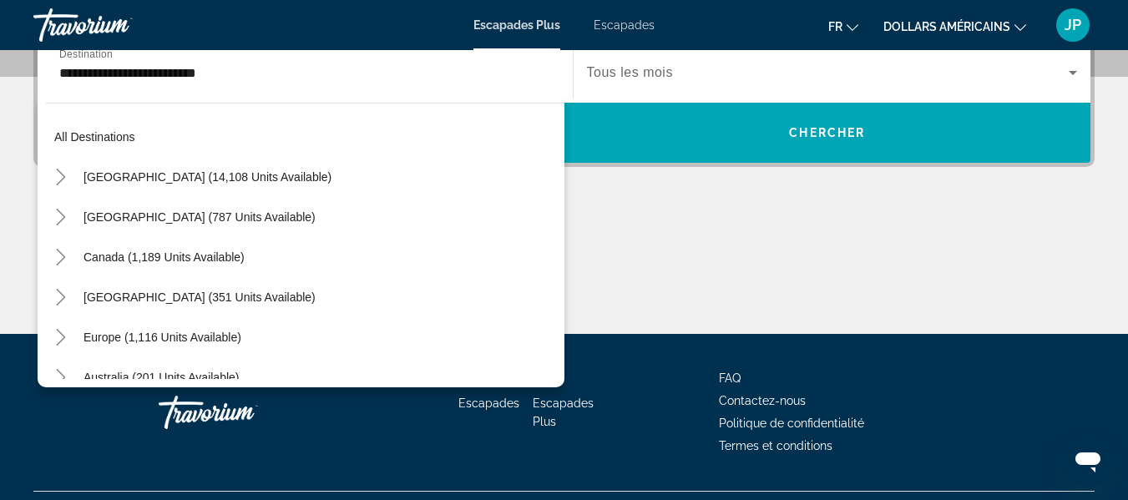
scroll to position [0, 0]
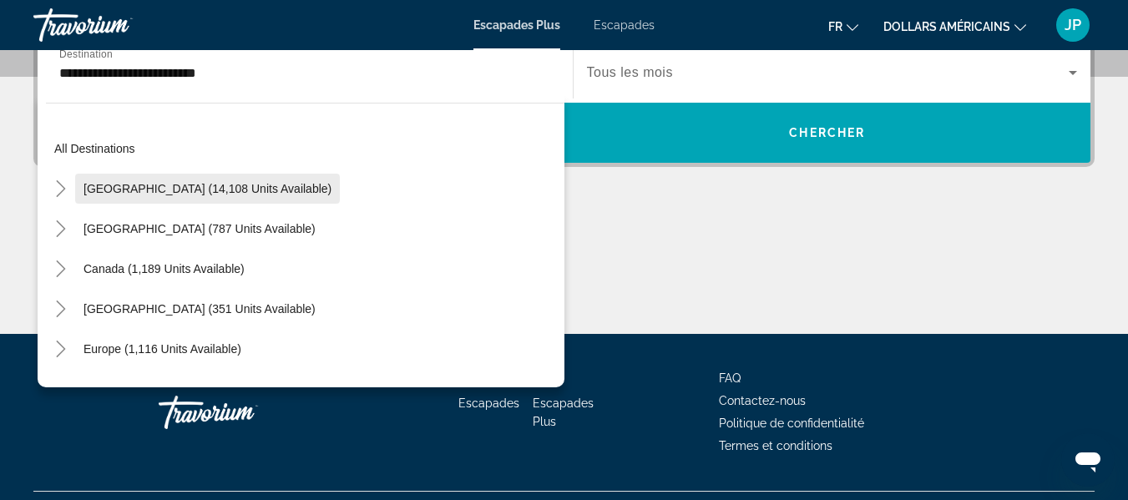
click at [190, 187] on span "United States (14,108 units available)" at bounding box center [207, 188] width 248 height 13
type input "**********"
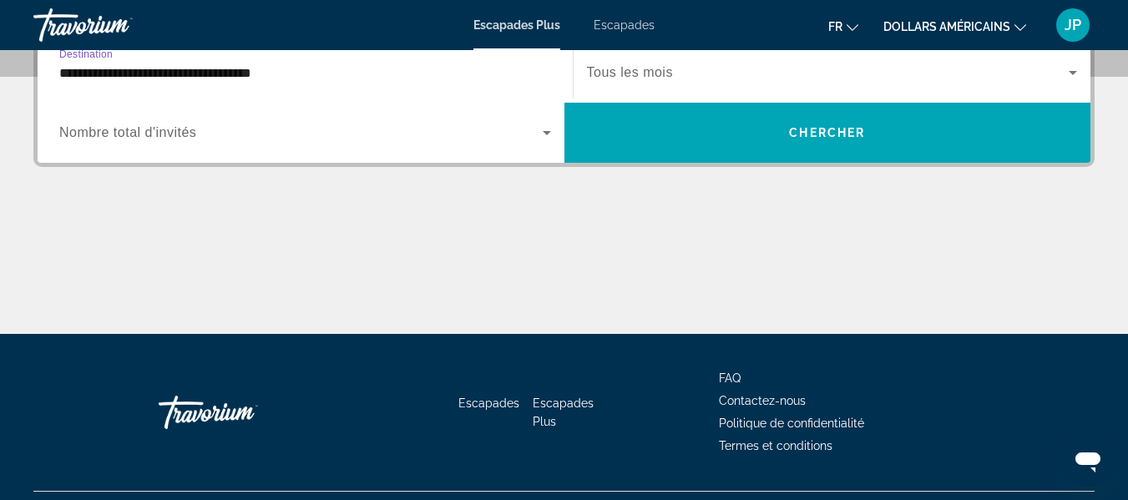
scroll to position [408, 0]
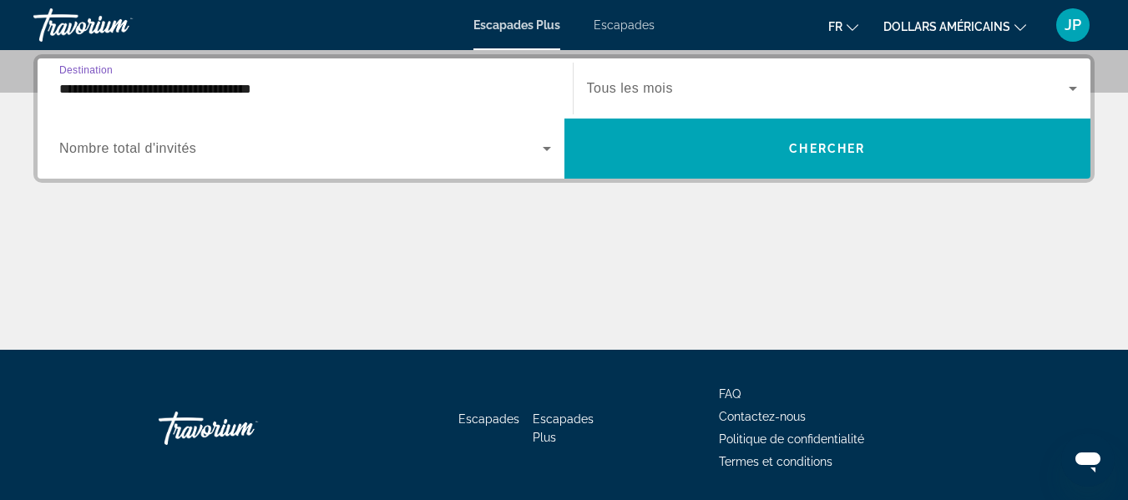
click at [526, 137] on div "Widget de recherche" at bounding box center [305, 148] width 492 height 47
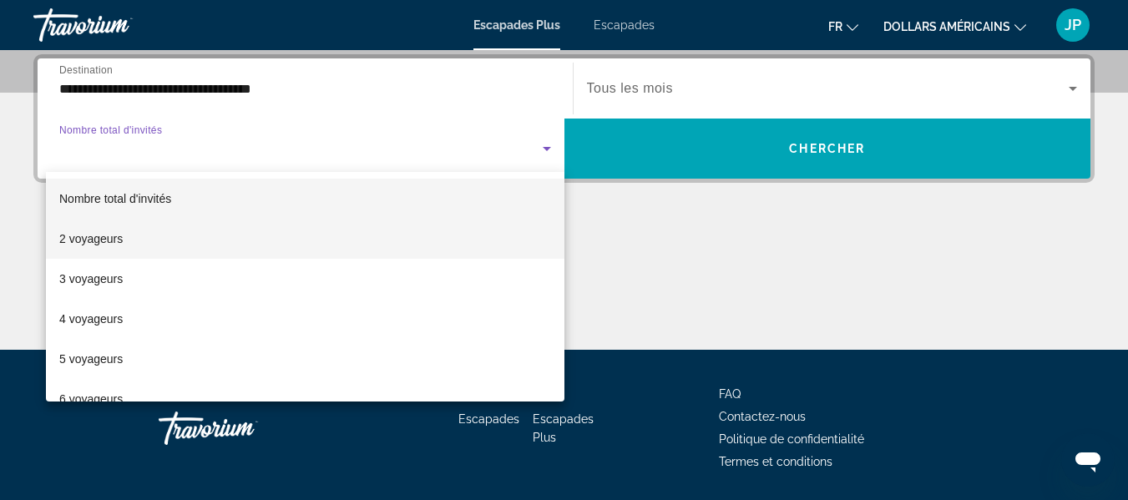
click at [112, 238] on font "2 voyageurs" at bounding box center [90, 238] width 63 height 13
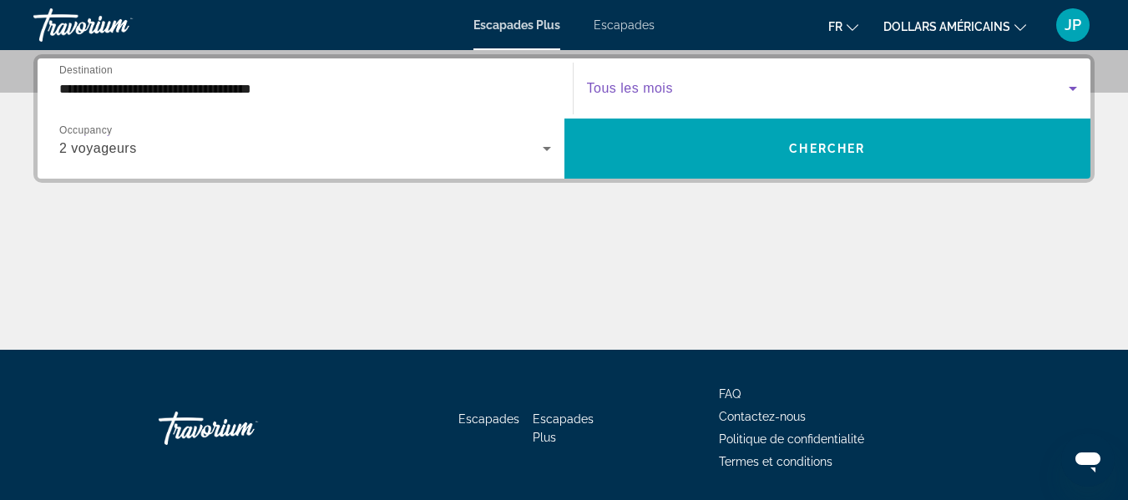
click at [801, 85] on span "Widget de recherche" at bounding box center [828, 88] width 483 height 20
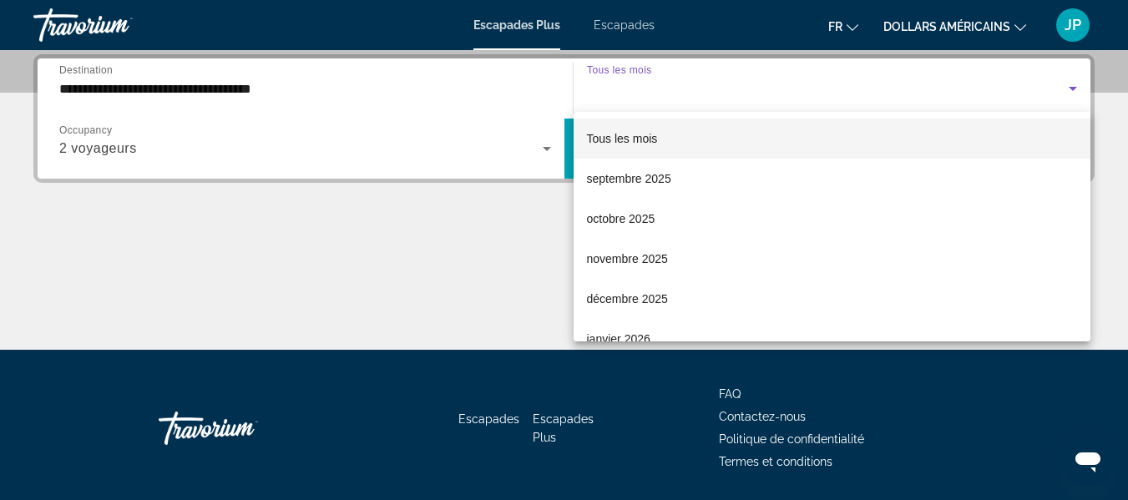
click at [801, 85] on div at bounding box center [564, 250] width 1128 height 500
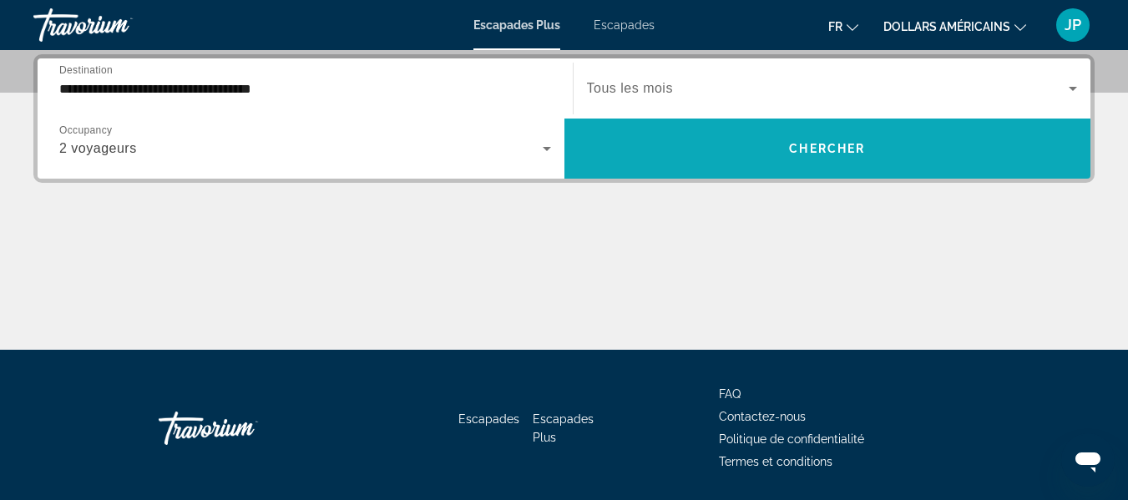
click at [794, 146] on span "Chercher" at bounding box center [827, 148] width 76 height 13
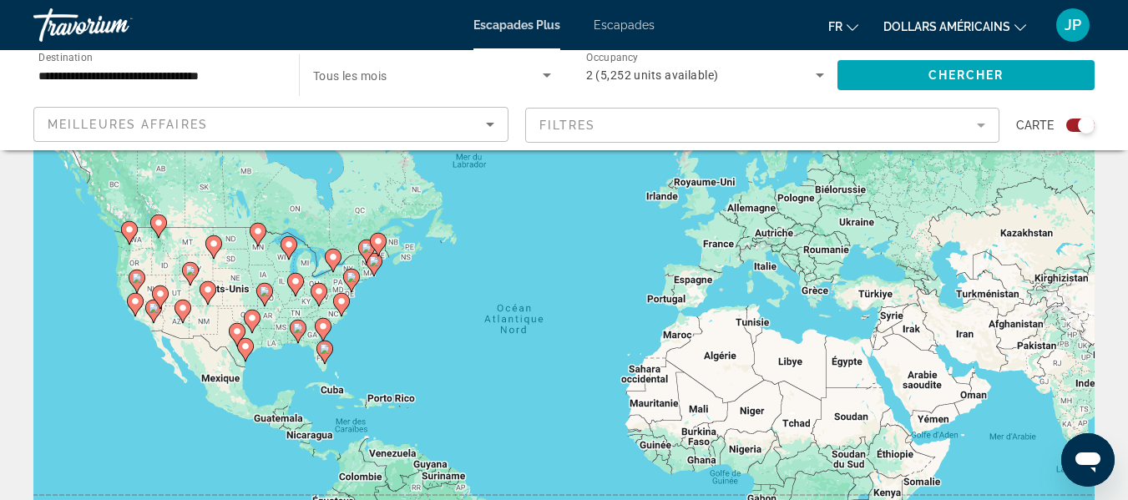
scroll to position [78, 0]
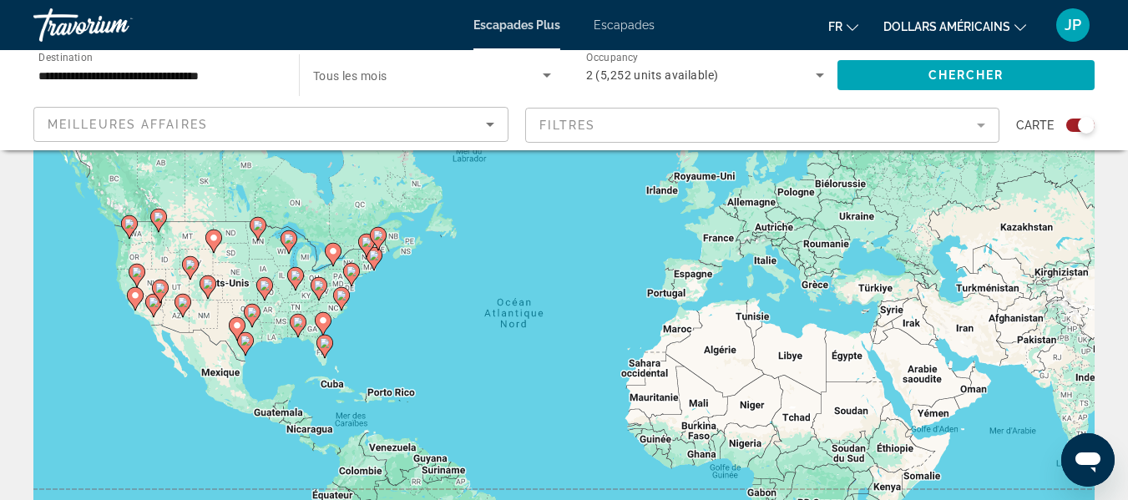
click at [323, 345] on image "Contenu principal" at bounding box center [325, 343] width 10 height 10
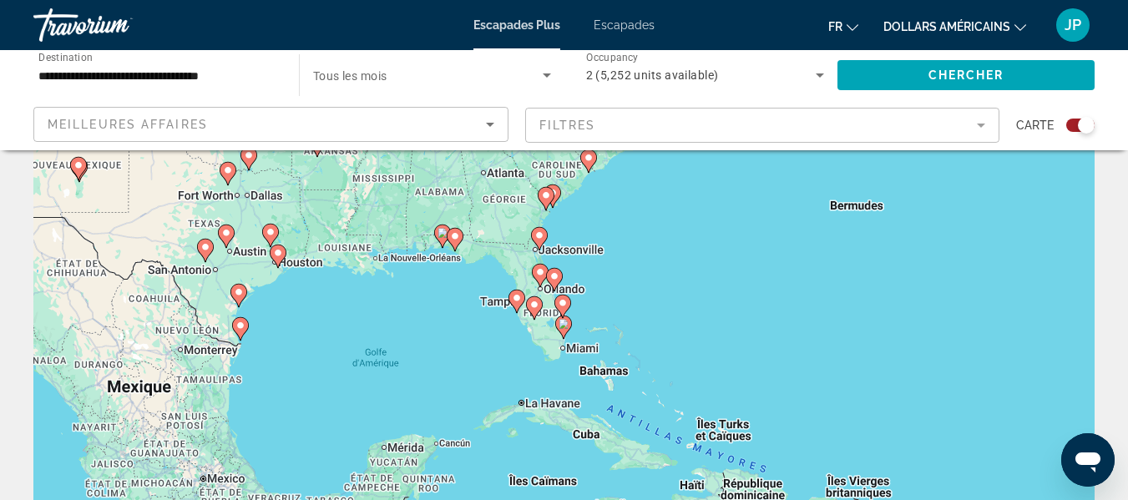
click at [564, 322] on image "Contenu principal" at bounding box center [564, 324] width 10 height 10
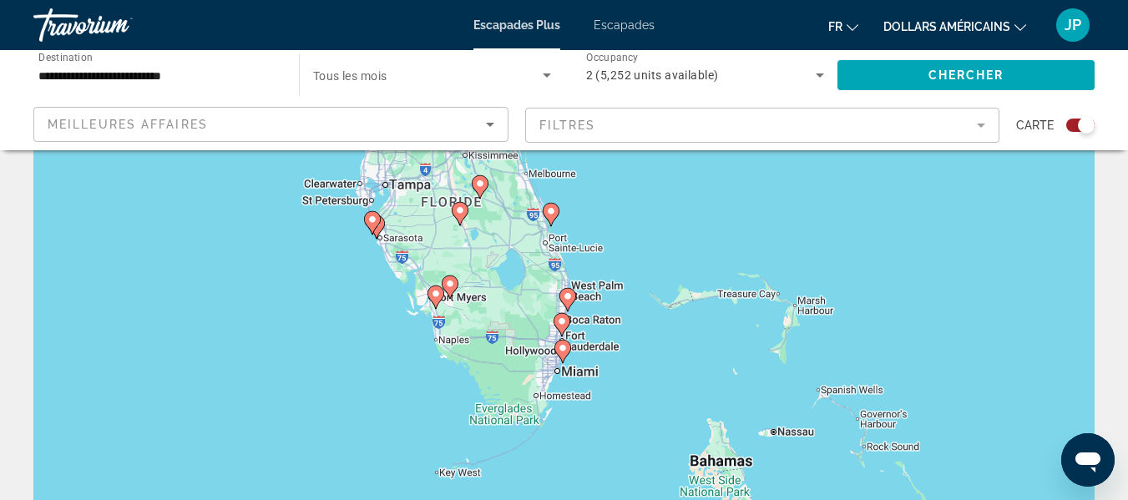
click at [564, 344] on image "Contenu principal" at bounding box center [563, 348] width 10 height 10
type input "**********"
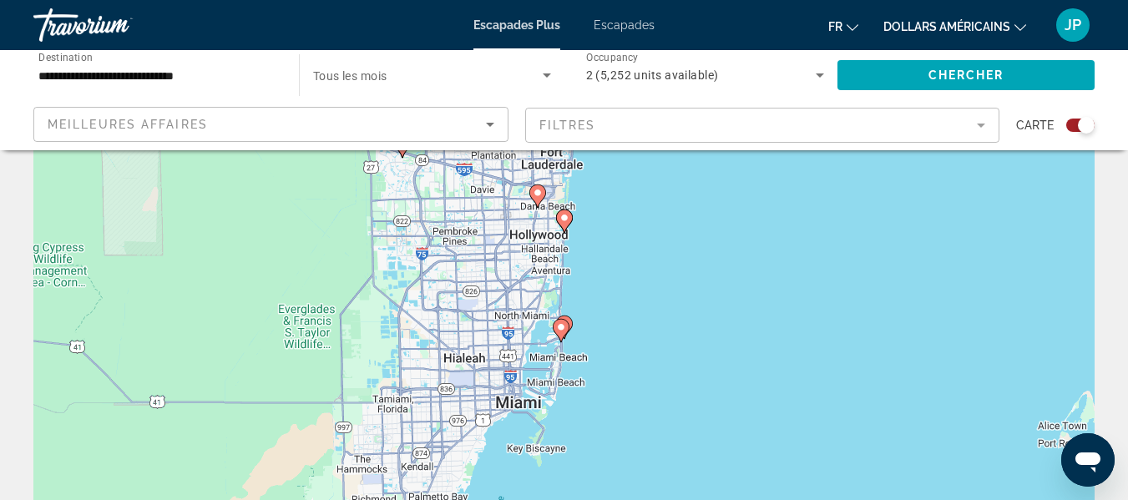
click at [563, 331] on image "Contenu principal" at bounding box center [561, 327] width 10 height 10
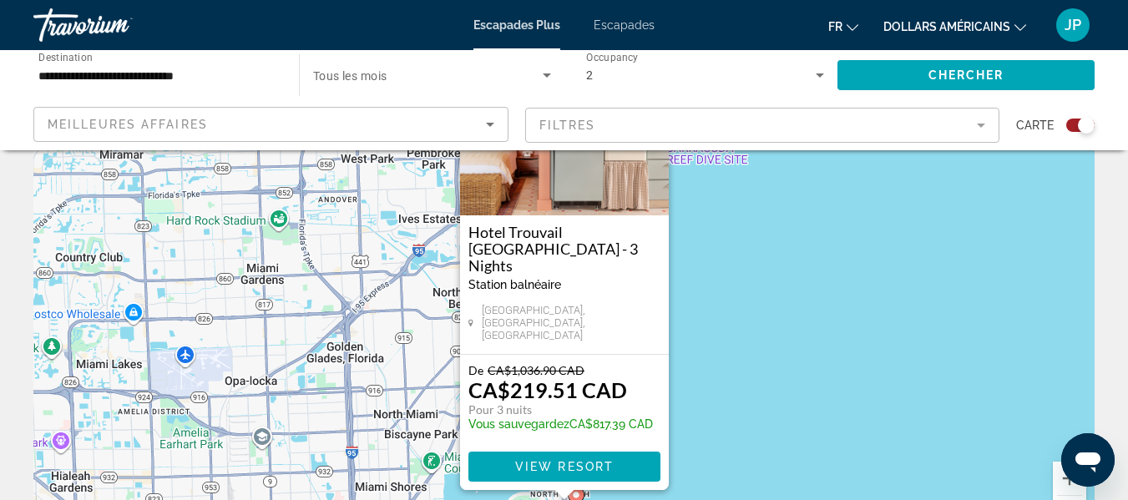
scroll to position [0, 0]
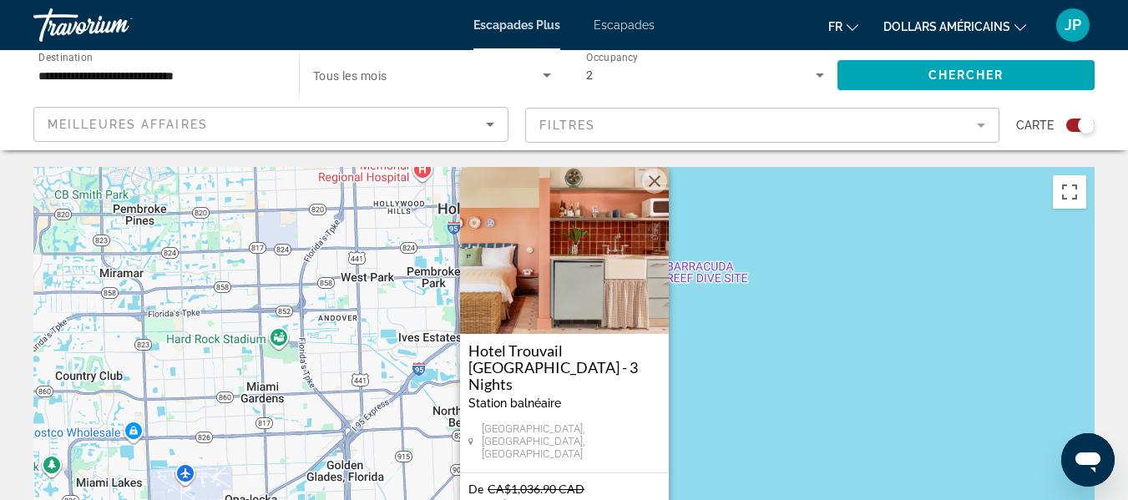
click at [655, 194] on button "Fermer" at bounding box center [654, 181] width 25 height 25
